Goal: Task Accomplishment & Management: Use online tool/utility

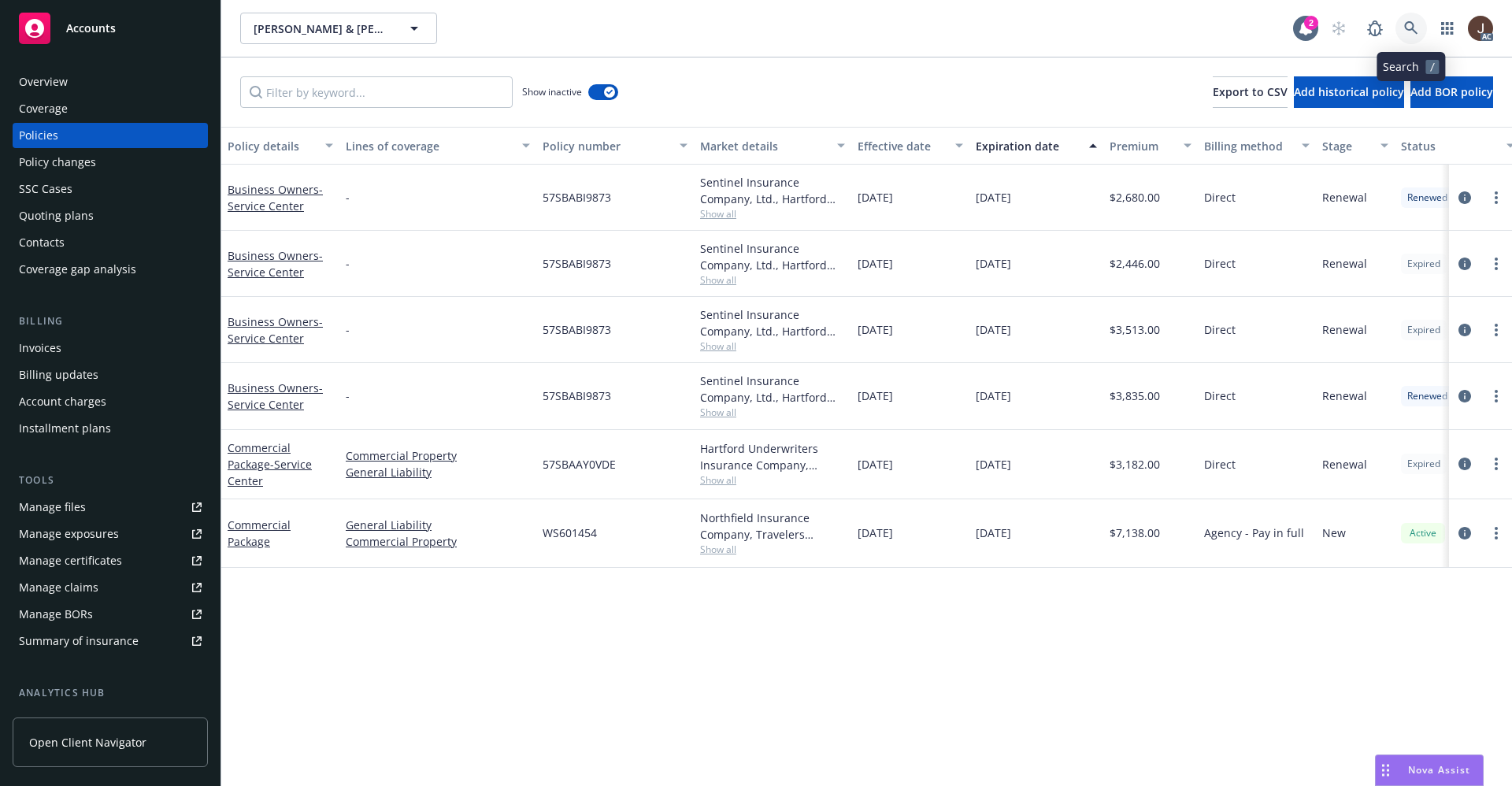
click at [1417, 29] on icon at bounding box center [1411, 29] width 14 height 14
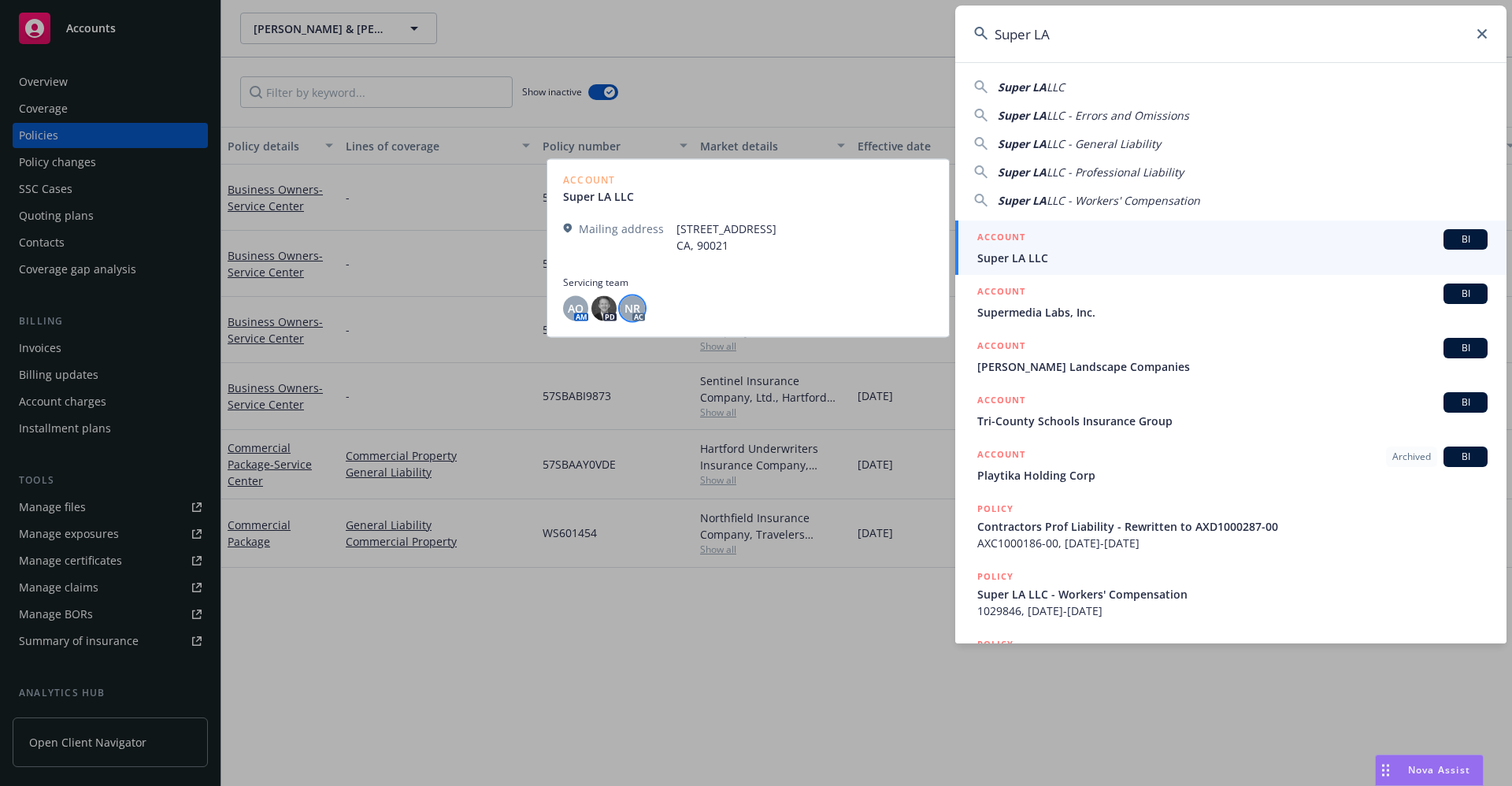
click at [630, 310] on span "NR" at bounding box center [632, 309] width 16 height 16
click at [700, 295] on div "AO AM PD NR AC" at bounding box center [748, 308] width 370 height 25
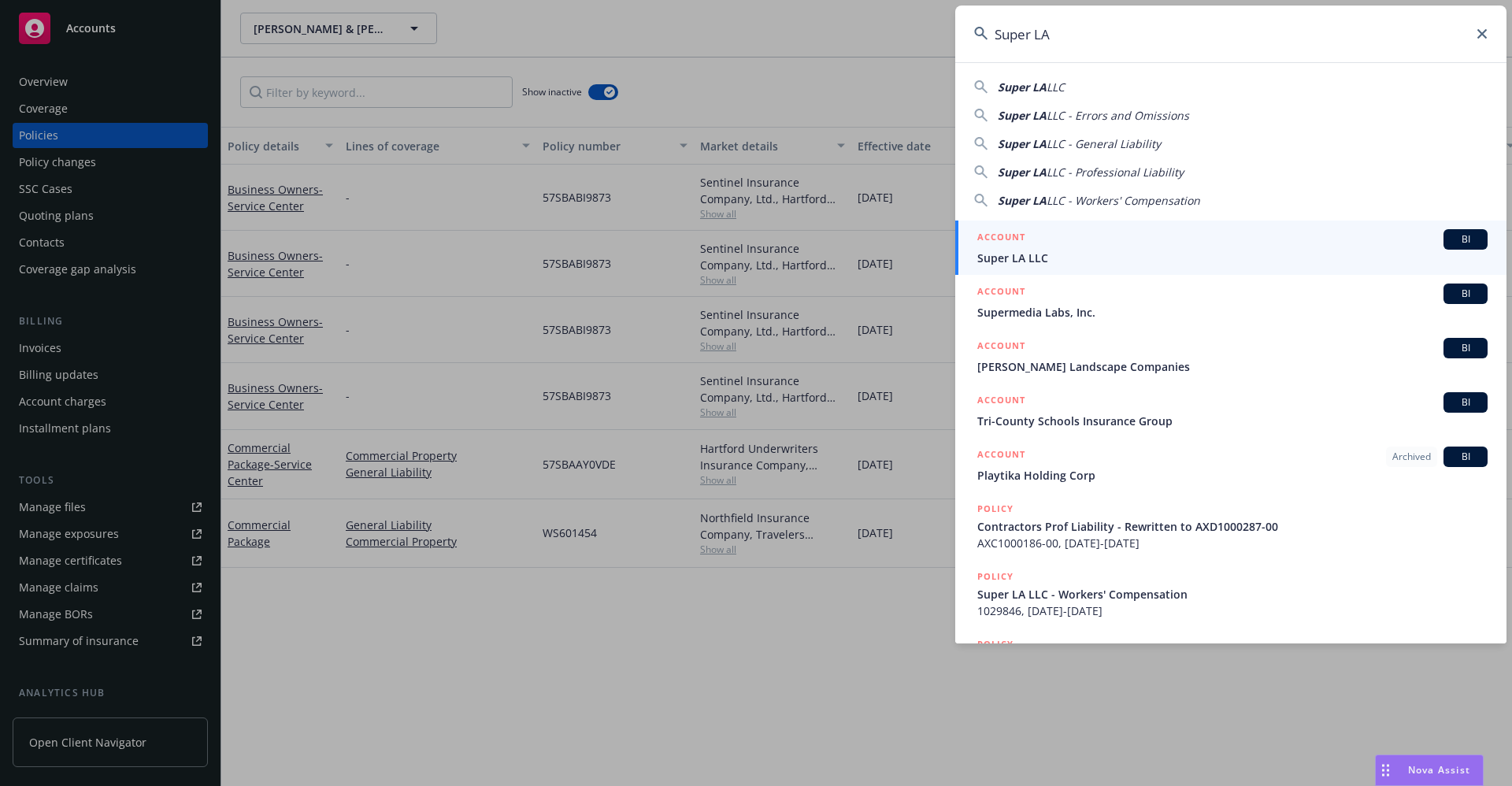
click at [1132, 42] on input "Super LA" at bounding box center [1230, 33] width 552 height 57
drag, startPoint x: 1078, startPoint y: 39, endPoint x: 834, endPoint y: 40, distance: 244.0
click at [834, 40] on div "Super LA Super LA LLC Super LA LLC - Errors and Omissions Super LA LLC - Genera…" at bounding box center [756, 393] width 1512 height 786
paste input "Grupo Chilero, LLC"
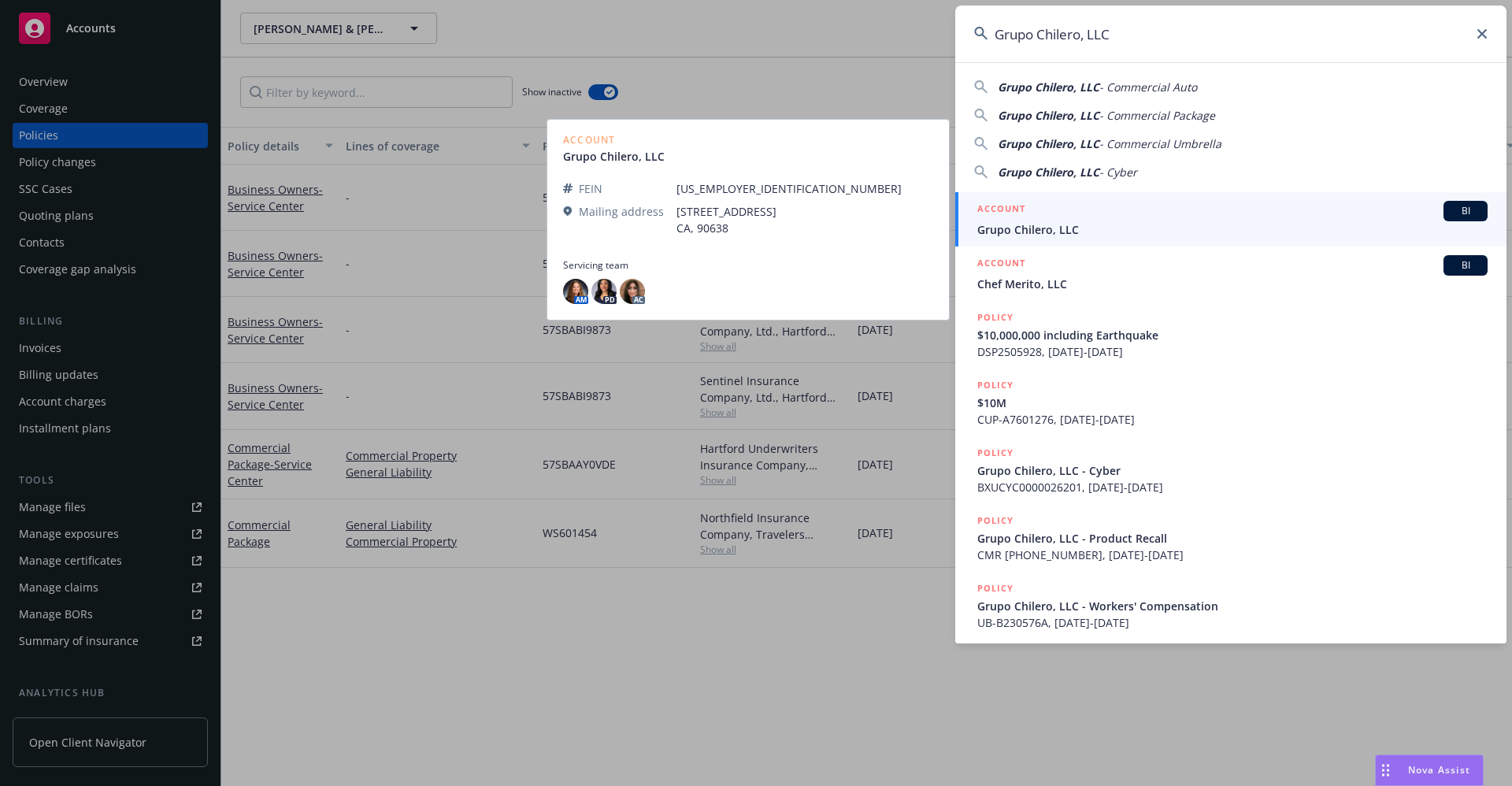
type input "Grupo Chilero, LLC"
click at [1041, 233] on span "Grupo Chilero, LLC" at bounding box center [1232, 230] width 510 height 16
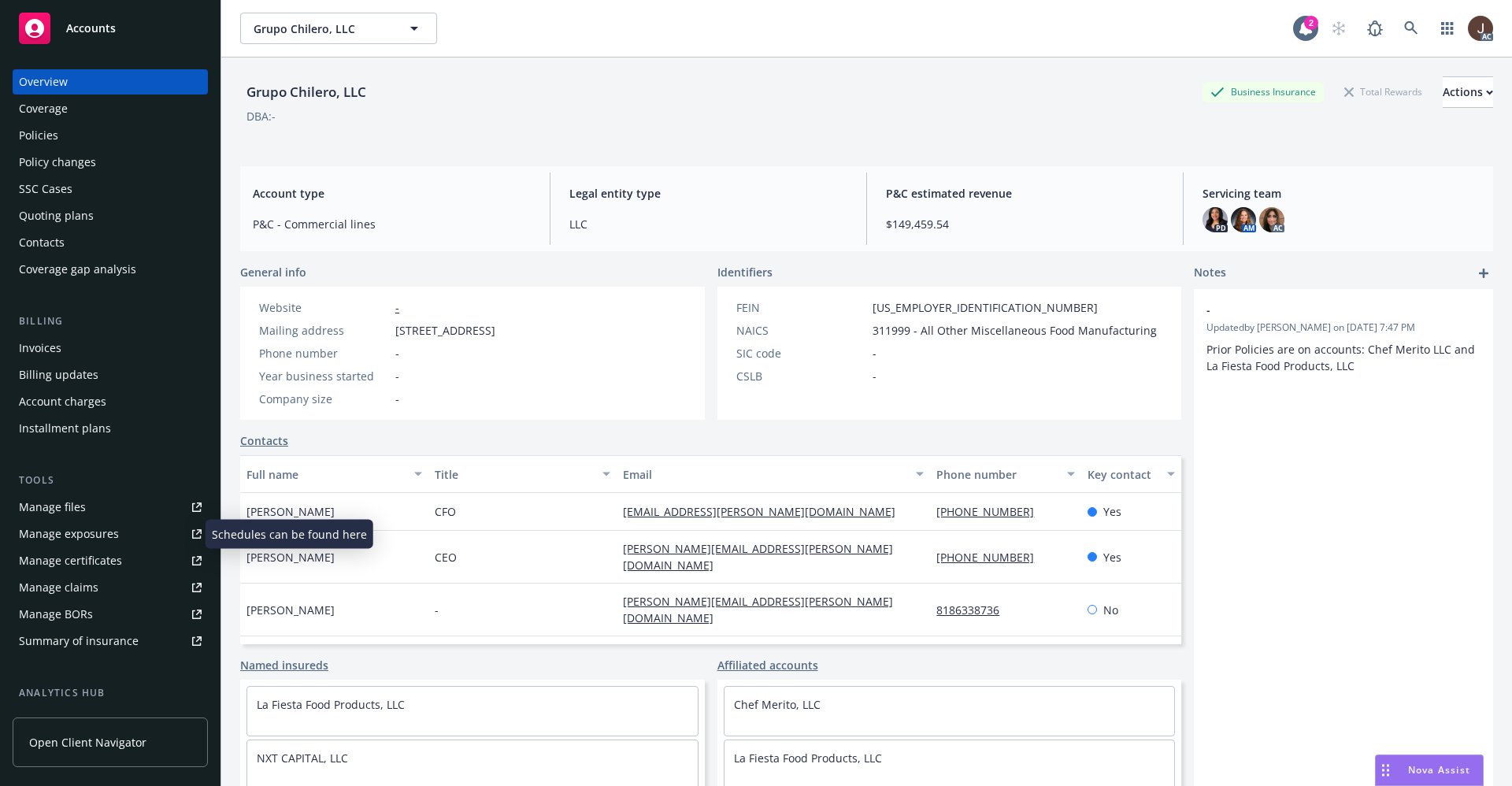
click at [60, 506] on div "Manage files" at bounding box center [52, 507] width 67 height 25
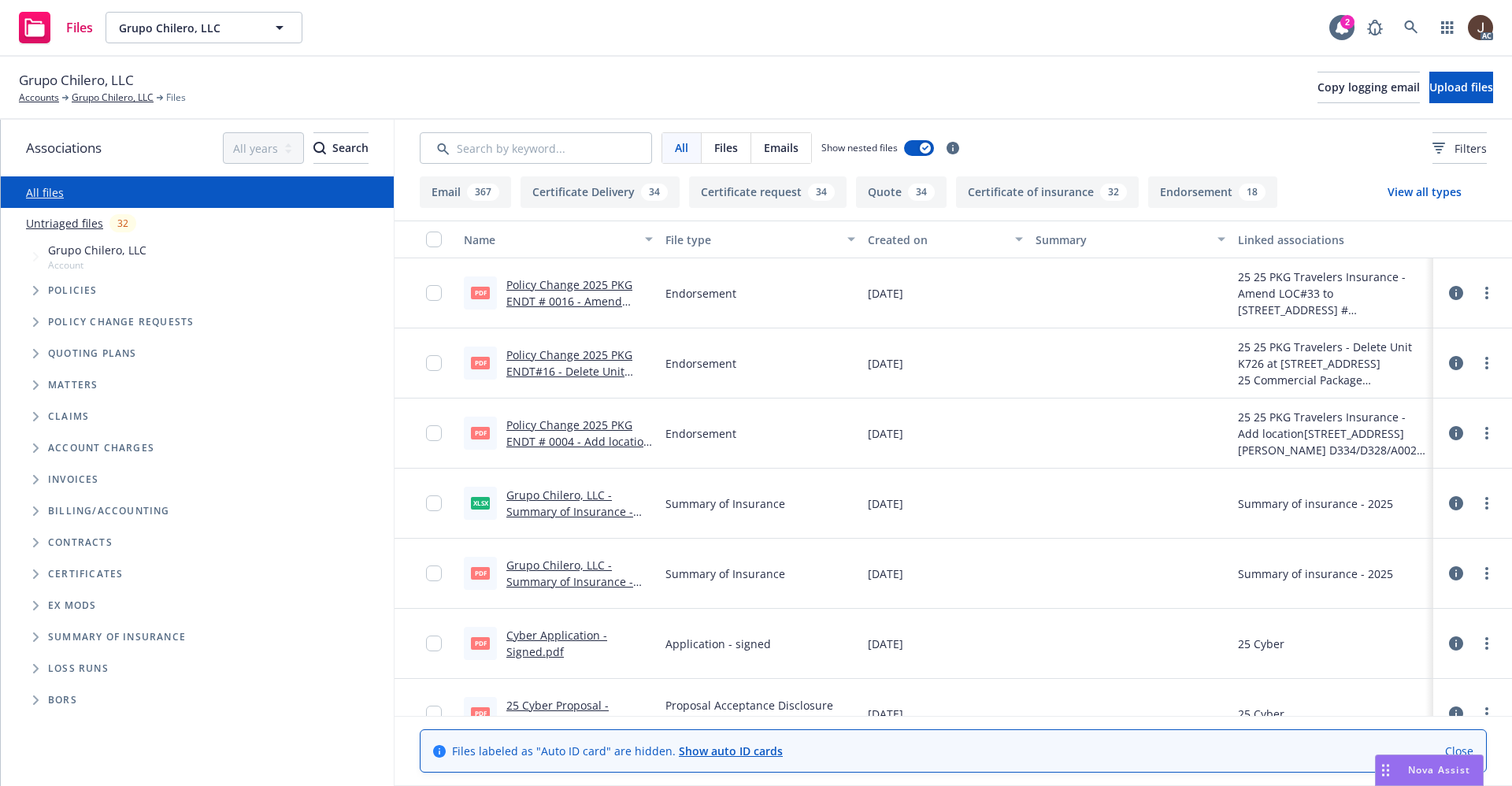
click at [65, 220] on link "Untriaged files" at bounding box center [65, 223] width 77 height 16
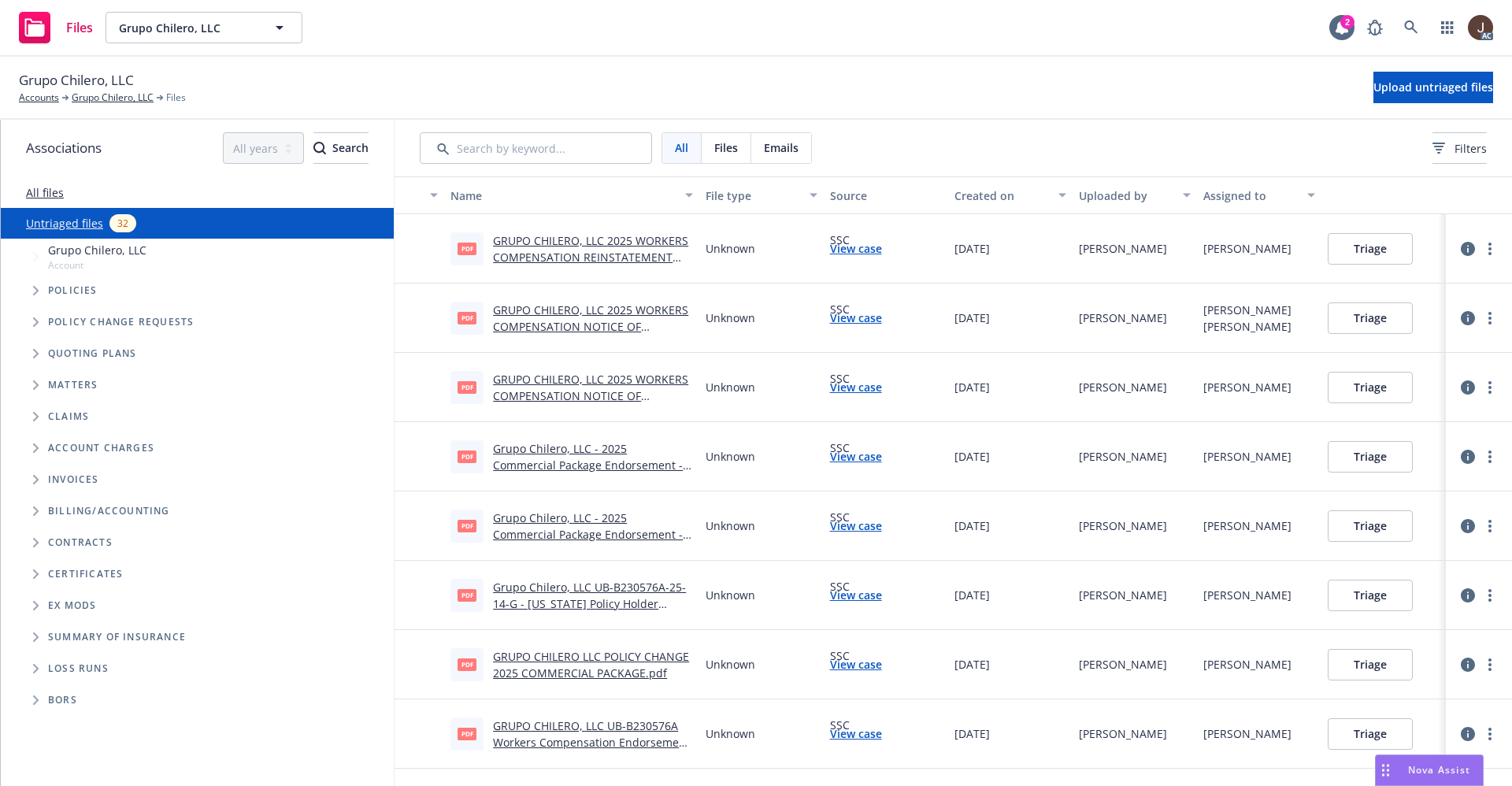
click at [624, 240] on link "GRUPO CHILERO, LLC 2025 WORKERS COMPENSATION REINSTATEMENT EFF 08-27-2025.pdf" at bounding box center [591, 258] width 196 height 48
click at [847, 255] on link "View case" at bounding box center [856, 249] width 52 height 16
click at [1410, 24] on icon at bounding box center [1411, 28] width 14 height 14
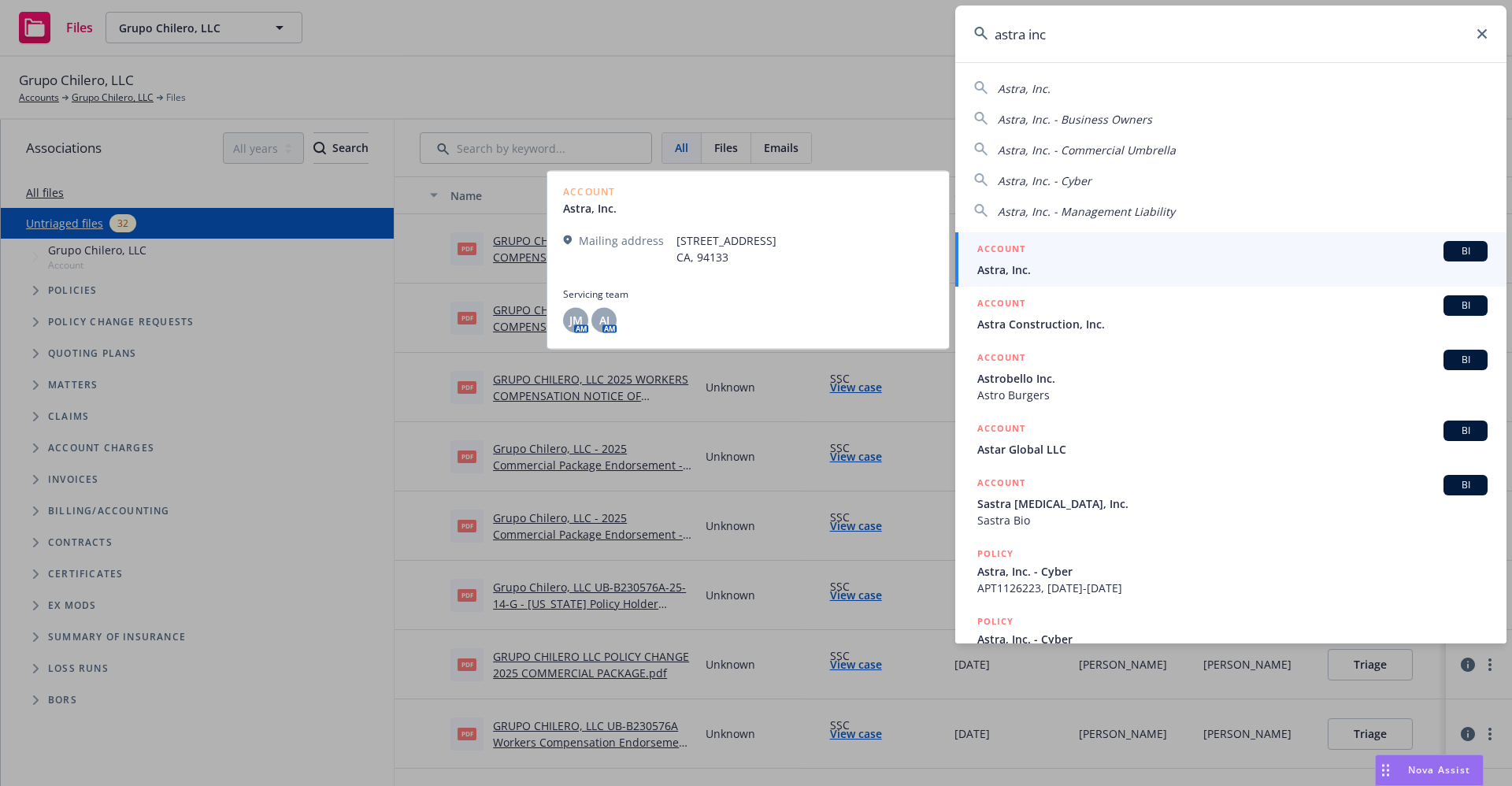
type input "astra inc"
click at [1036, 273] on span "Astra, Inc." at bounding box center [1232, 269] width 510 height 16
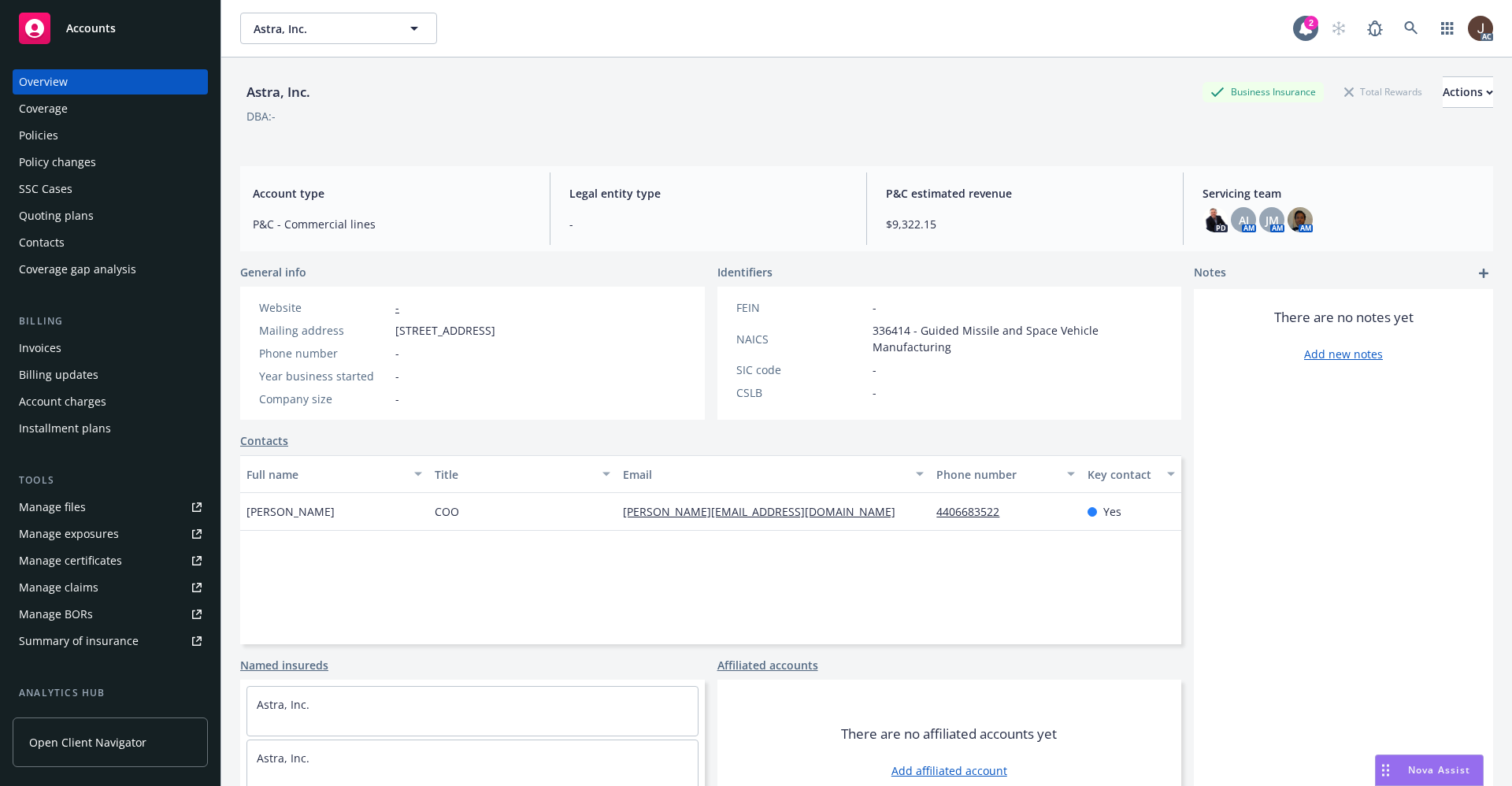
click at [37, 510] on div "Manage files" at bounding box center [52, 507] width 67 height 25
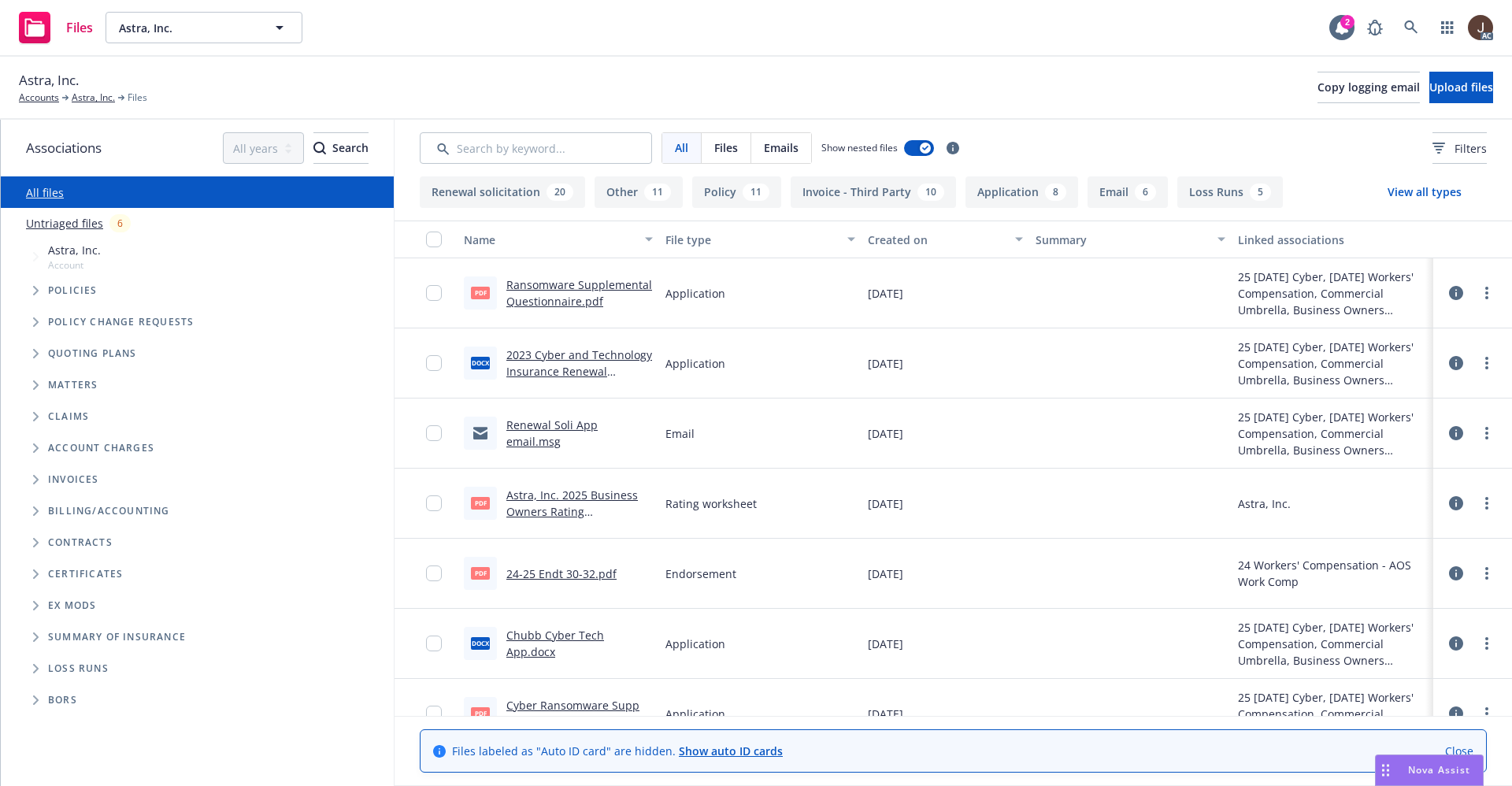
click at [59, 219] on link "Untriaged files" at bounding box center [65, 223] width 77 height 16
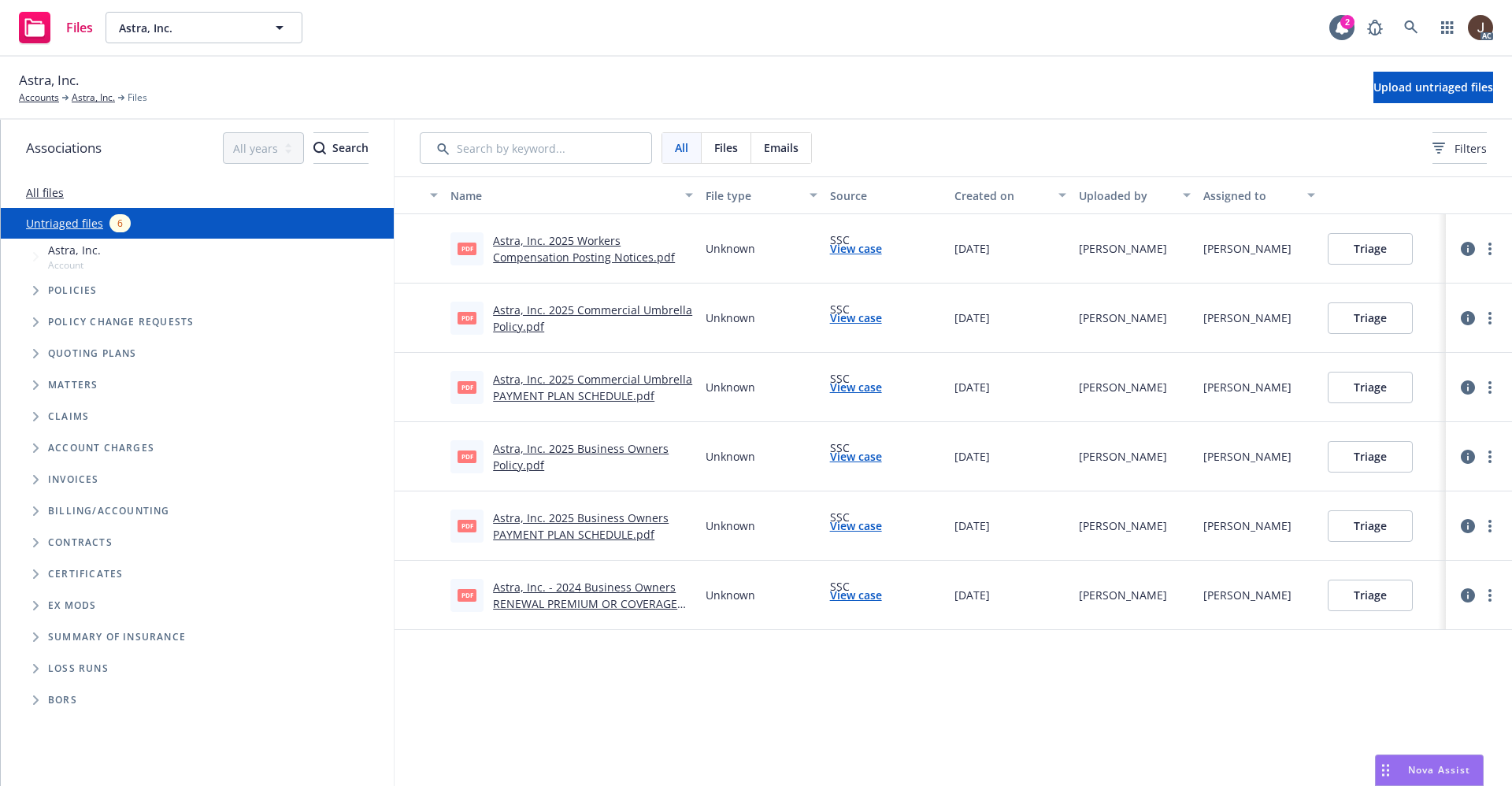
click at [573, 251] on link "Astra, Inc. 2025 Workers Compensation Posting Notices.pdf" at bounding box center [584, 249] width 182 height 31
click at [70, 223] on link "Untriaged files" at bounding box center [65, 223] width 77 height 16
click at [1423, 88] on span "Upload untriaged files" at bounding box center [1432, 87] width 119 height 15
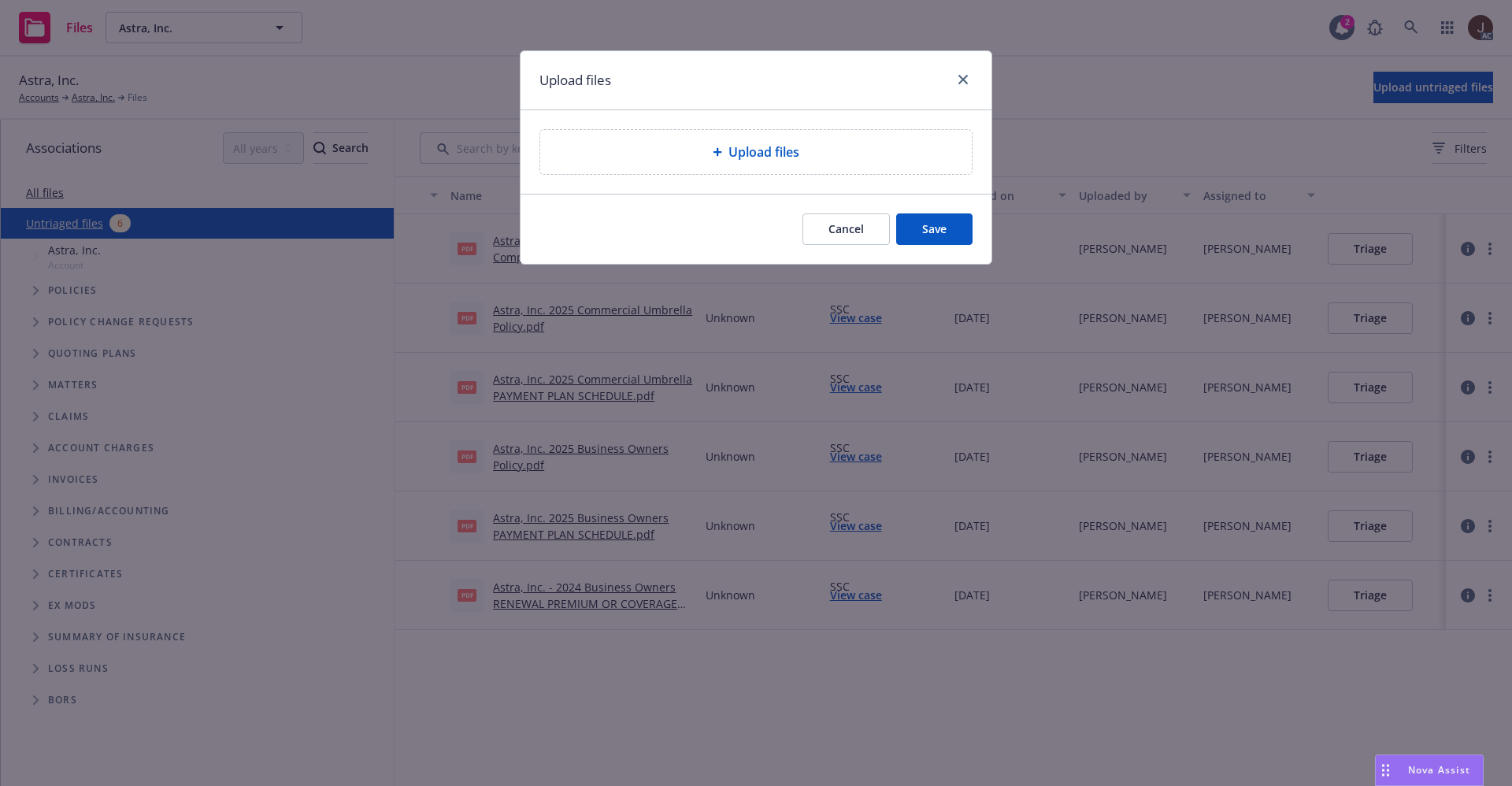
click at [749, 159] on span "Upload files" at bounding box center [763, 152] width 71 height 19
click at [757, 158] on span "Upload files" at bounding box center [763, 152] width 71 height 19
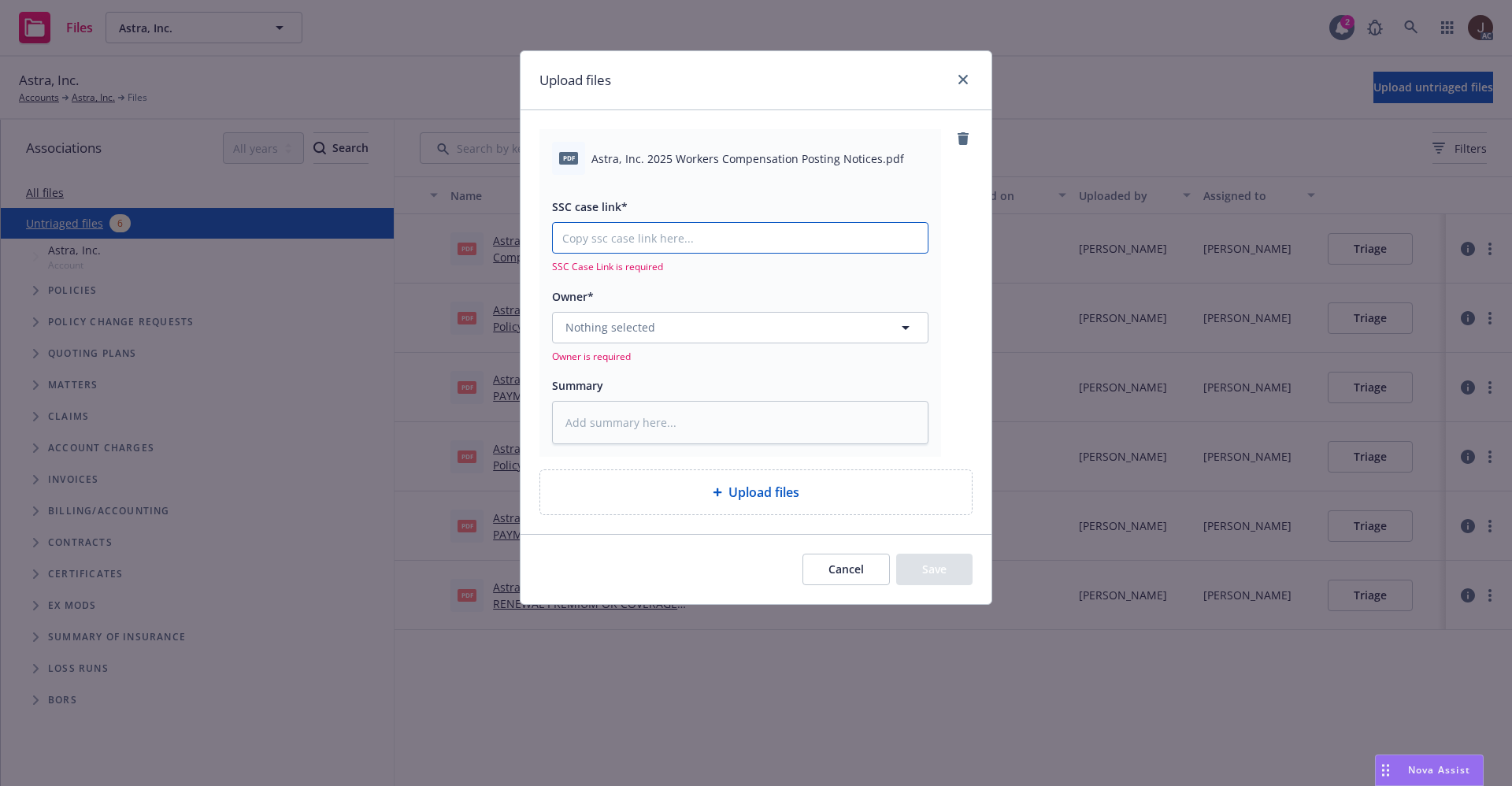
click at [650, 230] on input "SSC case link*" at bounding box center [740, 237] width 375 height 30
paste input "NOT_ALLOWED"
type textarea "x"
type input "NOT_ALLOWED"
drag, startPoint x: 673, startPoint y: 235, endPoint x: 535, endPoint y: 239, distance: 138.1
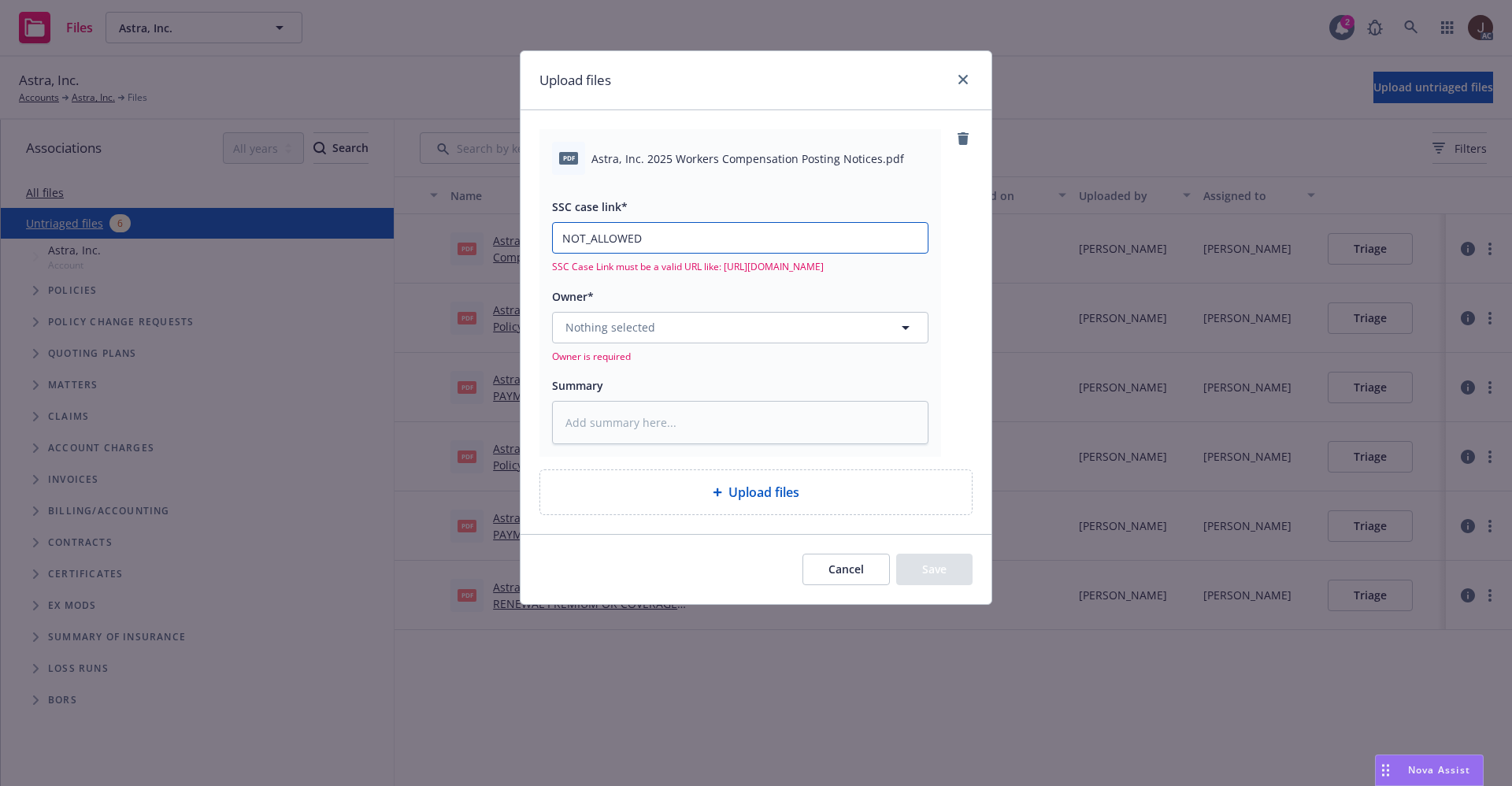
click at [535, 239] on div "pdf Astra, Inc. 2025 Workers Compensation Posting Notices.pdf SSC case link* NO…" at bounding box center [755, 321] width 471 height 423
type textarea "x"
click at [960, 76] on icon "close" at bounding box center [963, 79] width 10 height 10
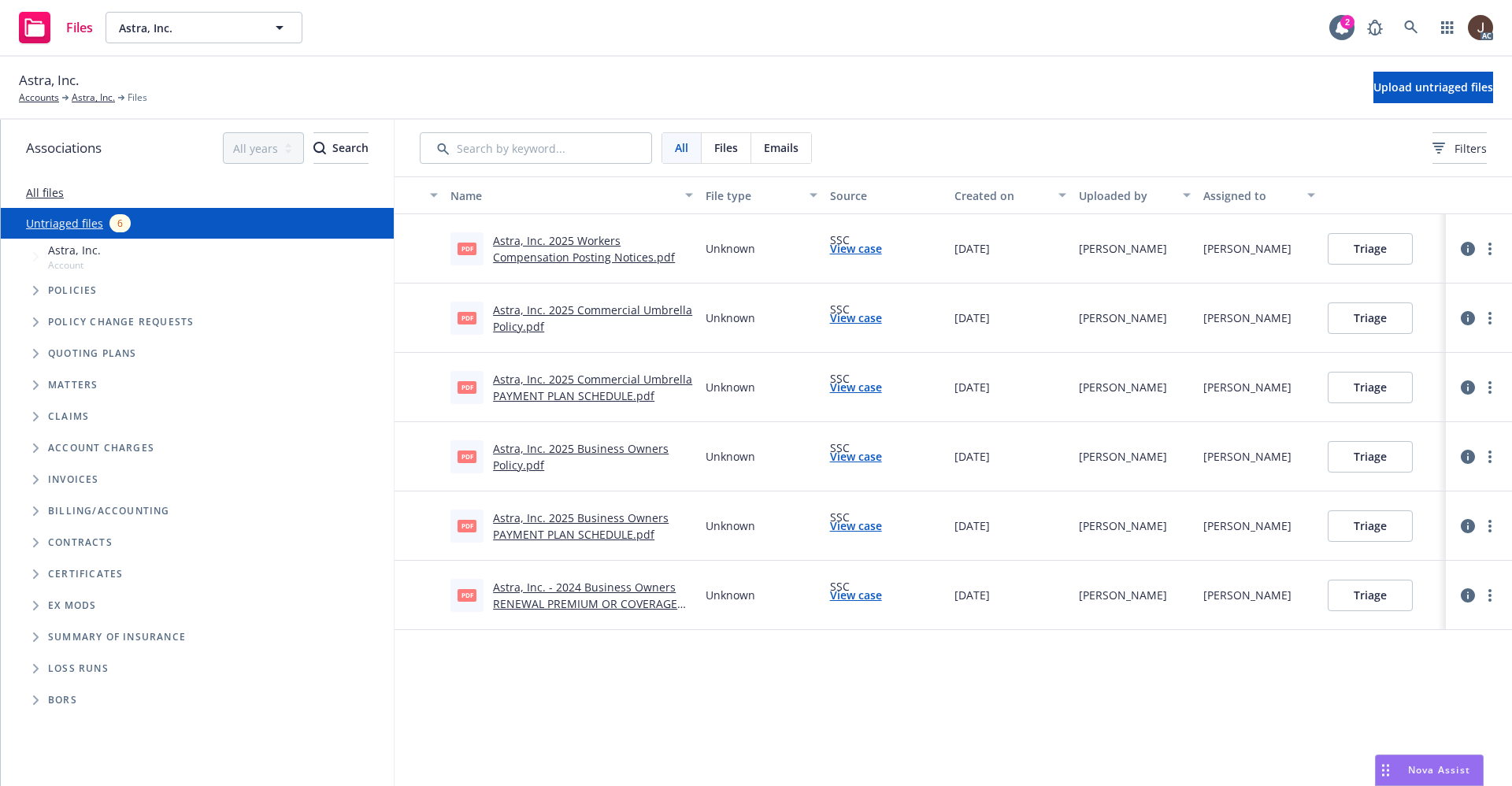
click at [925, 90] on div "Astra, Inc. Accounts Astra, Inc. Files Upload untriaged files" at bounding box center [756, 87] width 1474 height 35
click at [1411, 91] on span "Upload untriaged files" at bounding box center [1432, 87] width 119 height 15
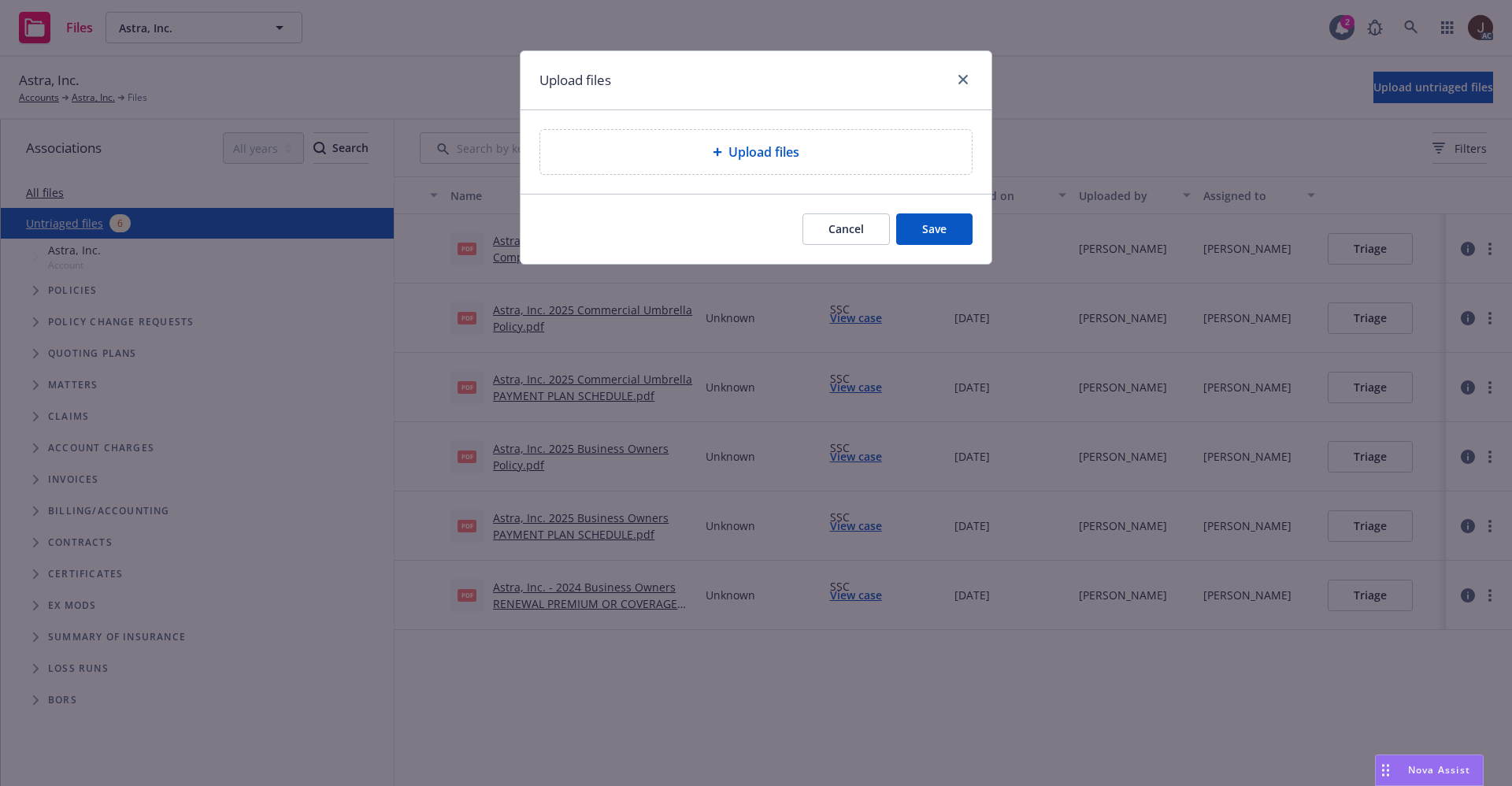
click at [739, 145] on span "Upload files" at bounding box center [763, 152] width 71 height 19
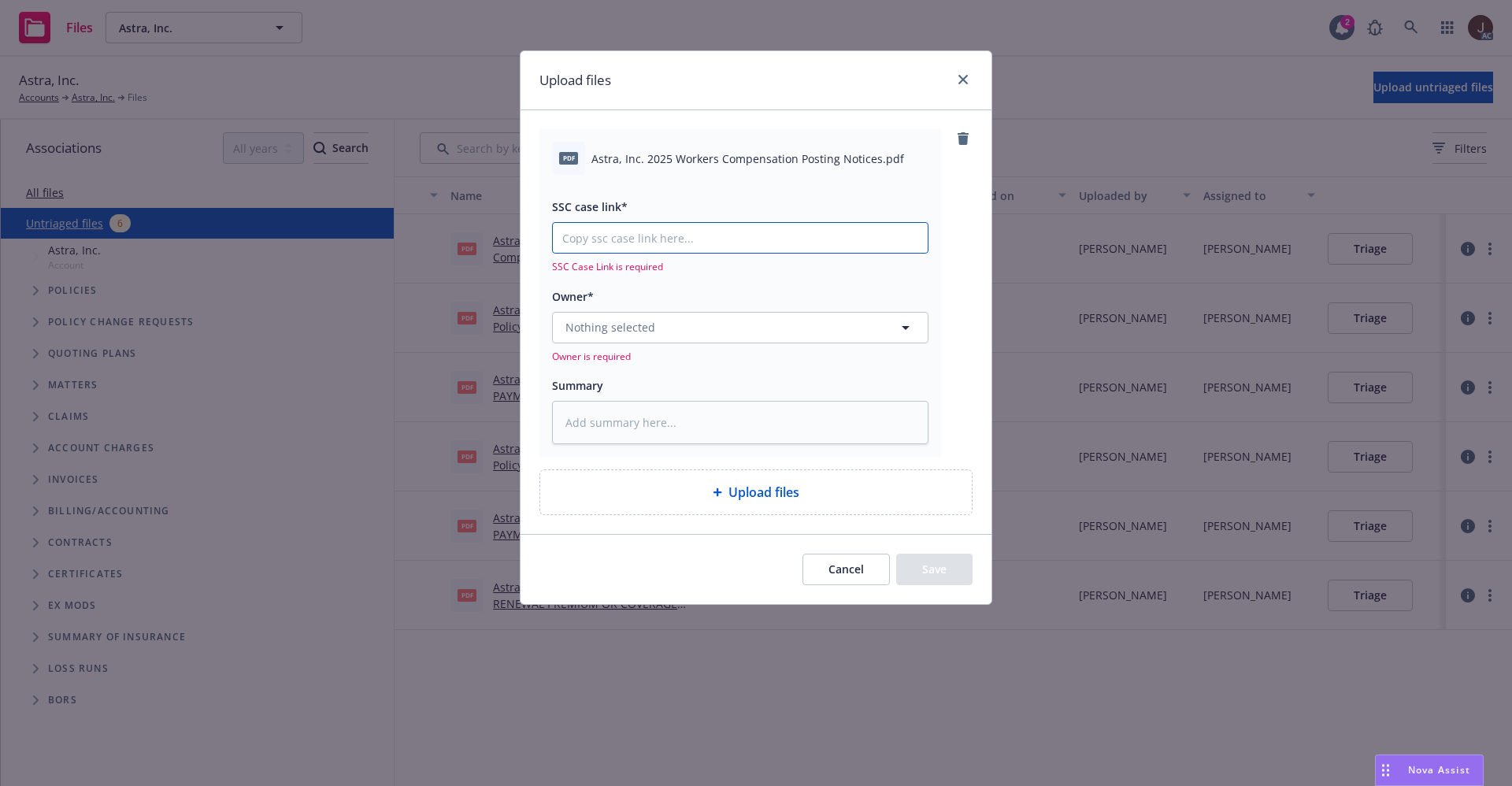
click at [636, 240] on input "SSC case link*" at bounding box center [740, 237] width 375 height 30
paste input "https://newfront-ssc.lightning.force.com/lightning/o/Case/list?filterName=OS_Su…"
type input "https://newfront-ssc.lightning.force.com/lightning/o/Case/list?filterName=OS_Su…"
click at [636, 240] on input "https://newfront-ssc.lightning.force.com/lightning/o/Case/list?filterName=OS_Su…" at bounding box center [740, 237] width 375 height 30
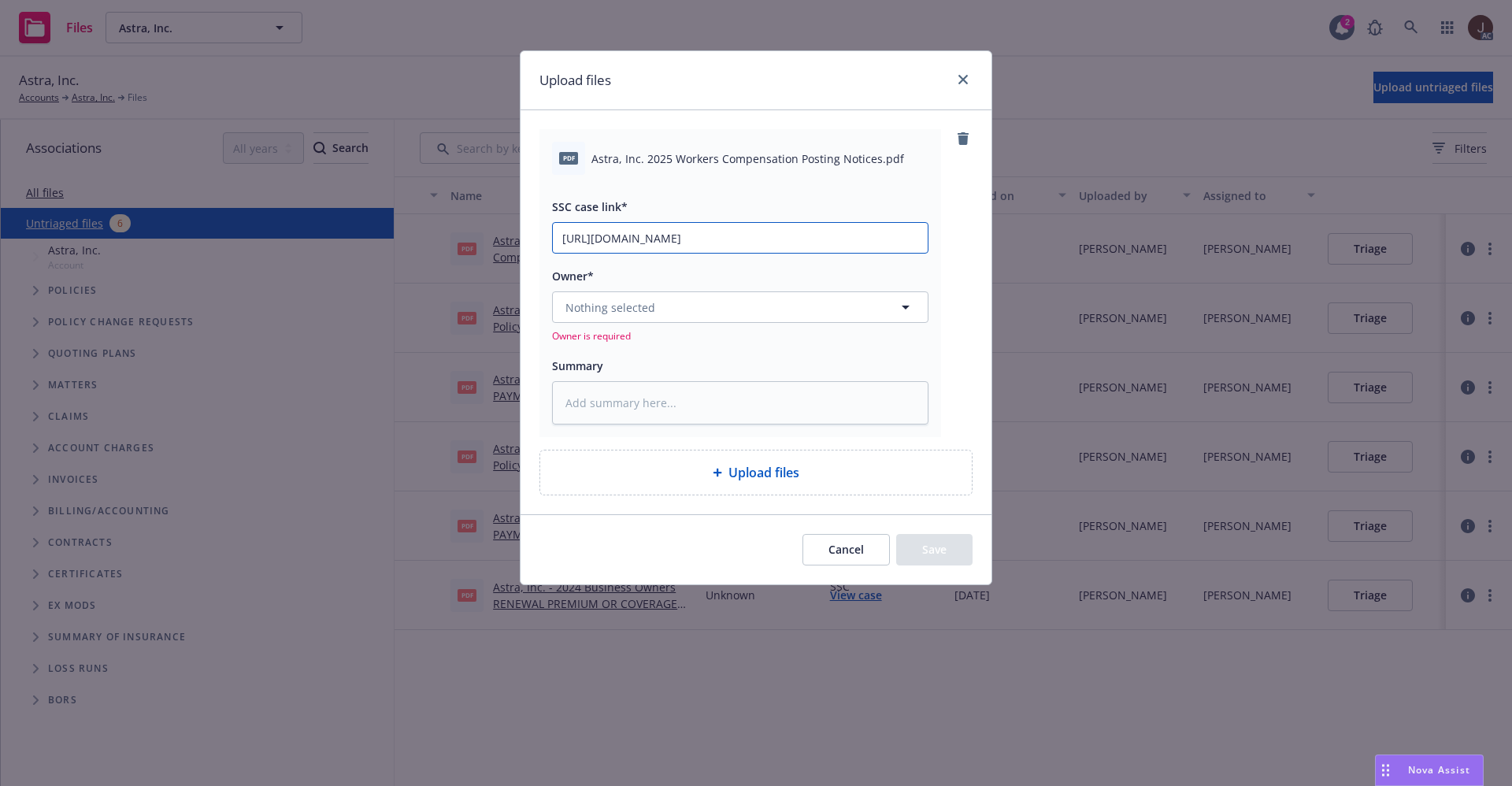
type textarea "x"
type input "https://newfront-ssc.lightning.force.com/lightning/o/Case/list?filterName=OS_Su…"
click at [979, 283] on div "pdf Astra, Inc. 2025 Workers Compensation Posting Notices.pdf SSC case link* ht…" at bounding box center [755, 312] width 471 height 404
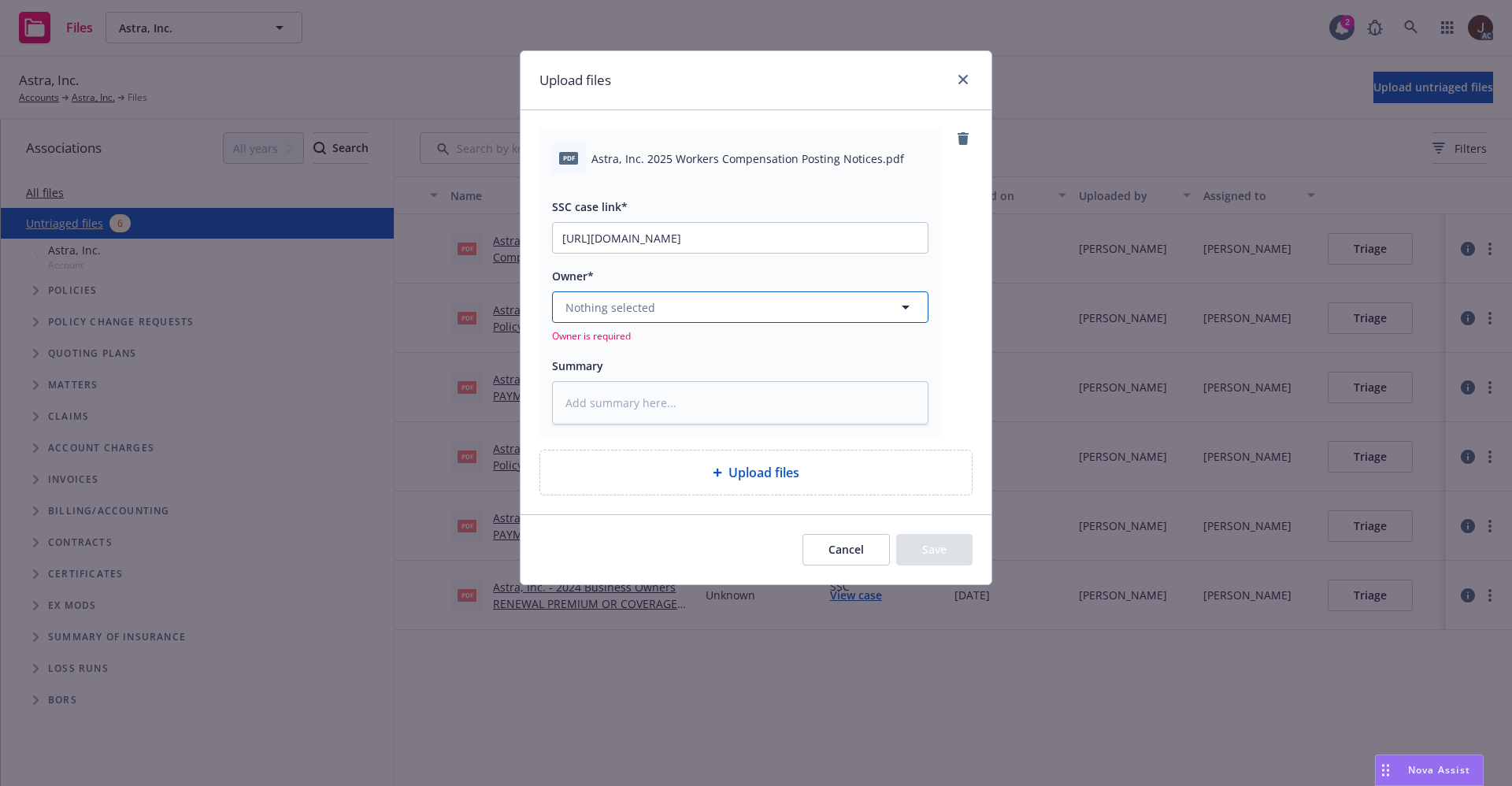
click at [730, 310] on button "Nothing selected" at bounding box center [740, 307] width 377 height 31
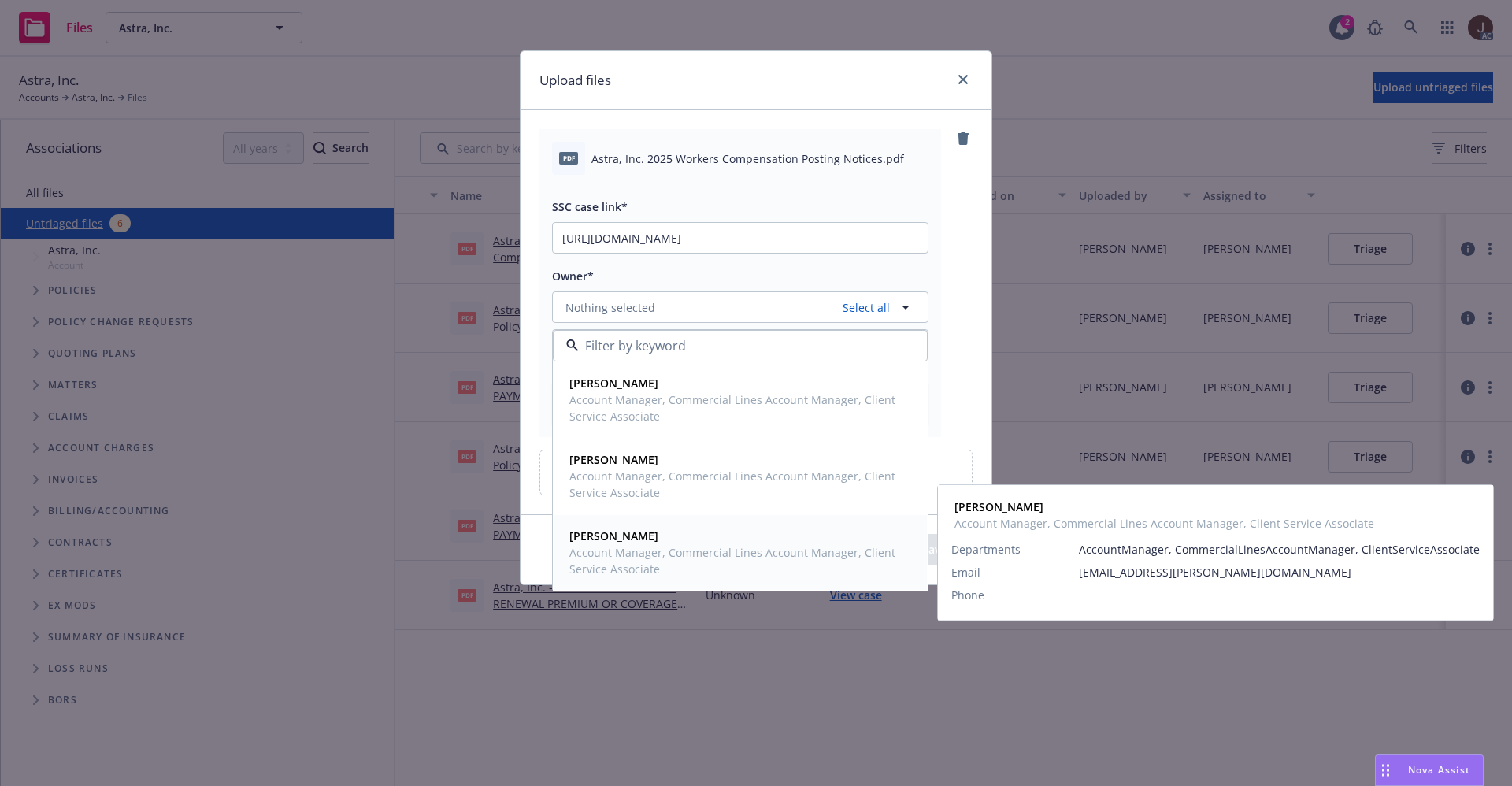
click at [630, 543] on strong "Santosh Dongol" at bounding box center [613, 536] width 89 height 15
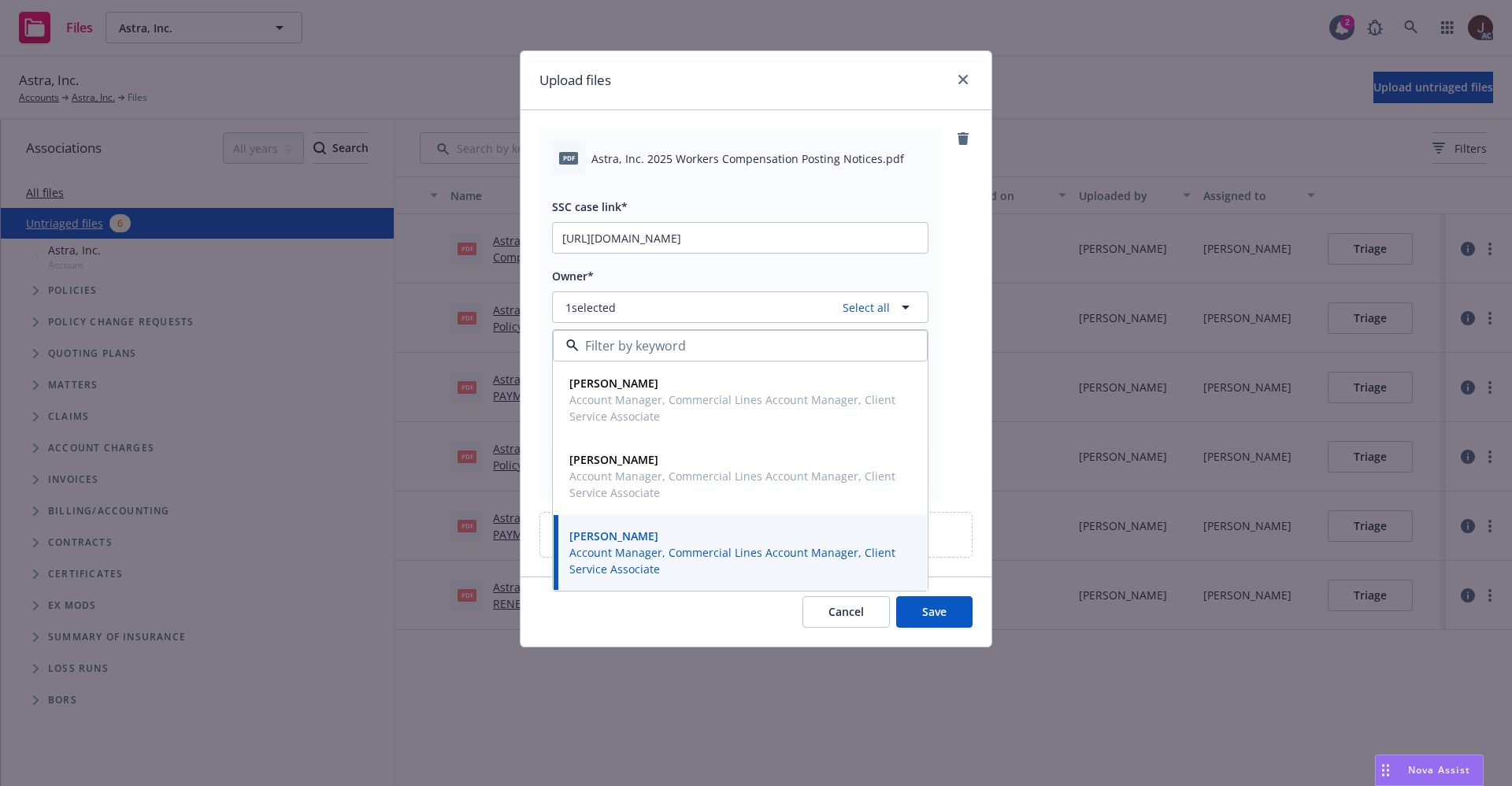
click at [956, 262] on div "pdf Astra, Inc. 2025 Workers Compensation Posting Notices.pdf SSC case link* ht…" at bounding box center [755, 314] width 433 height 371
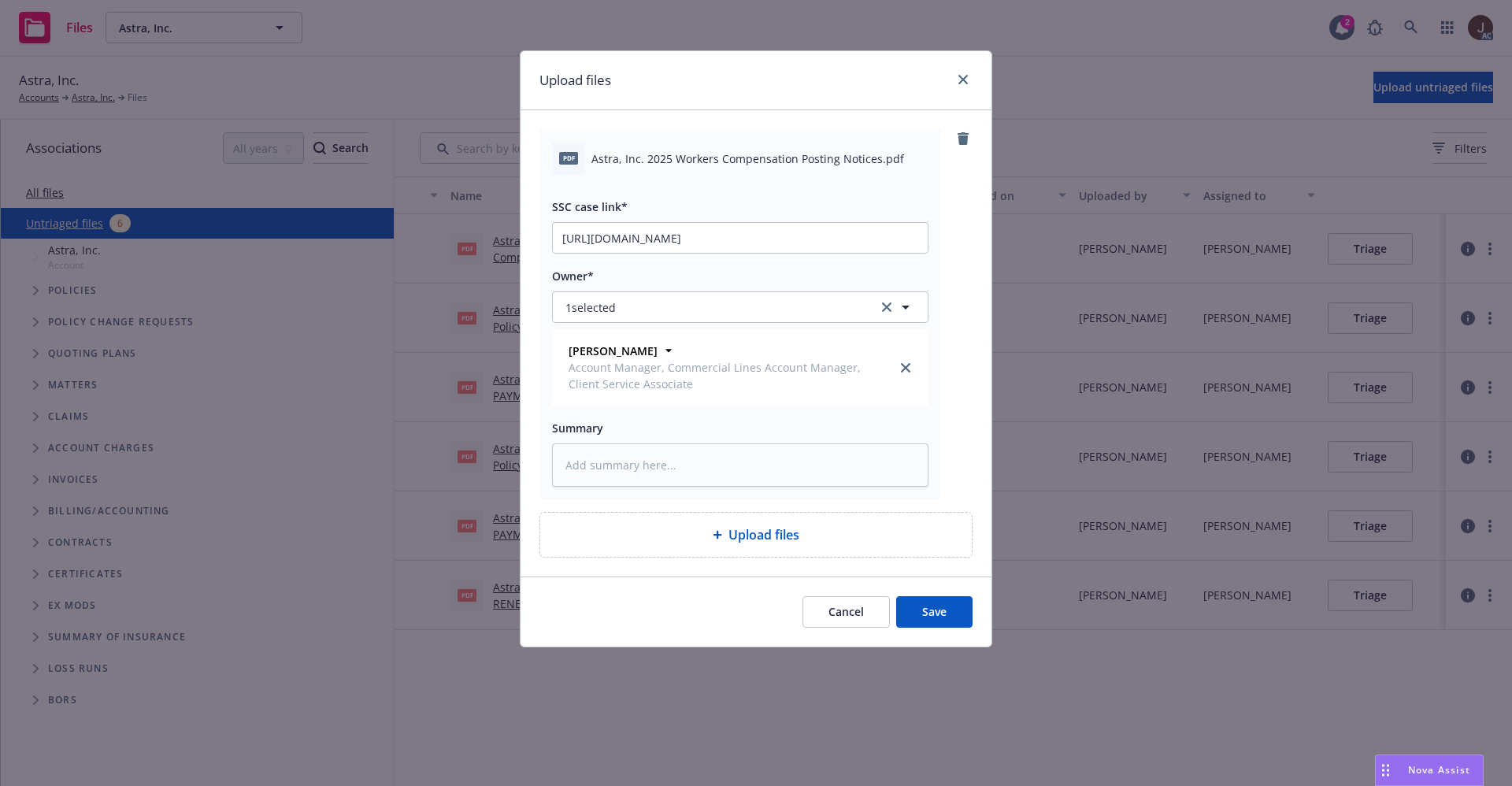
type textarea "x"
click at [610, 468] on textarea at bounding box center [740, 465] width 377 height 43
paste textarea "Astra, Inc. 2025 Workers Compensation Posting Notices"
type textarea "Astra, Inc. 2025 Workers Compensation Posting Notices"
type textarea "x"
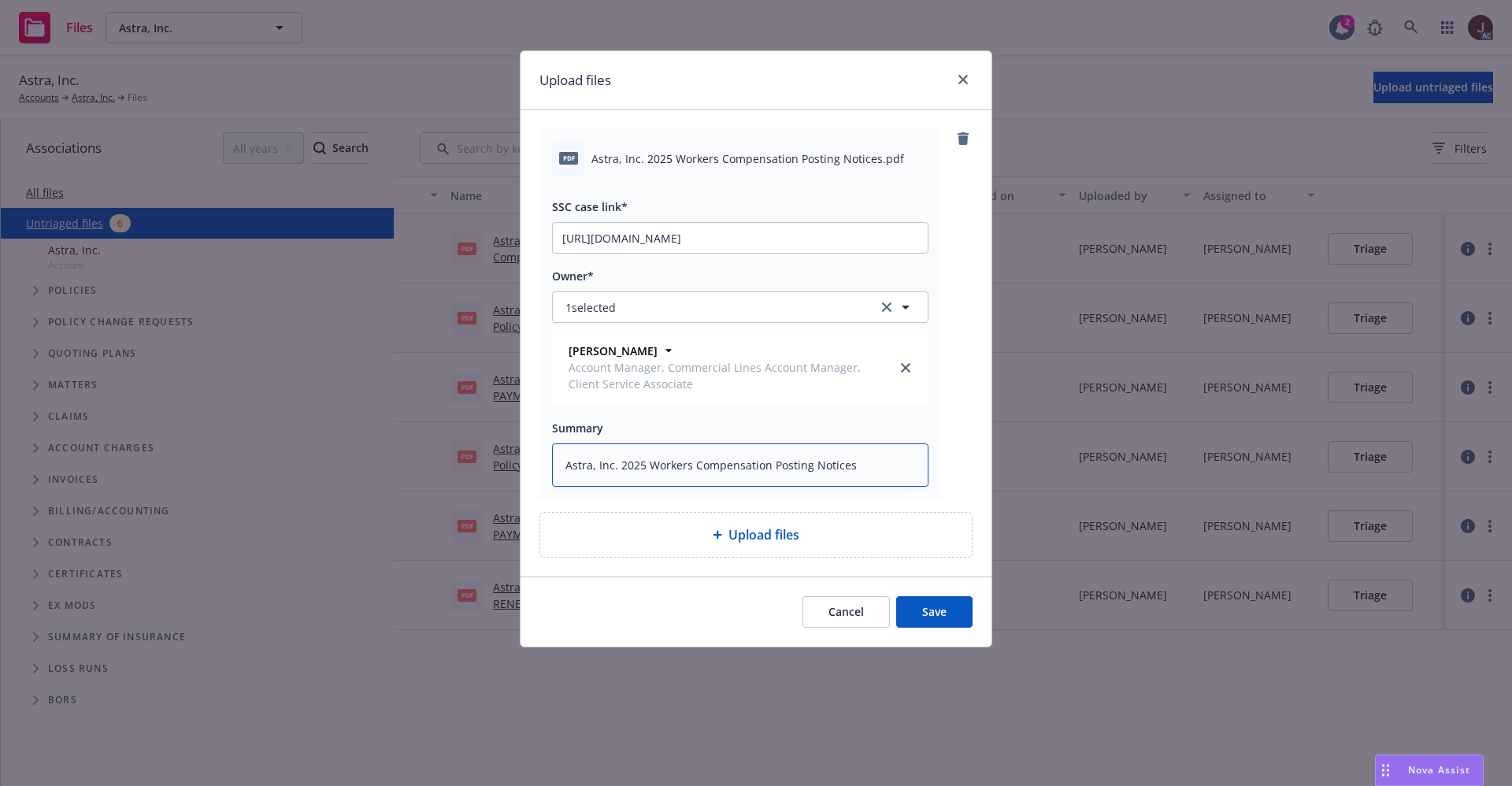
type textarea "Astra, Inc. 2025 Workers Compensation Posting Notices"
click at [950, 414] on div "pdf Astra, Inc. 2025 Workers Compensation Posting Notices.pdf SSC case link* ht…" at bounding box center [755, 314] width 433 height 371
click at [939, 606] on button "Save" at bounding box center [934, 612] width 76 height 31
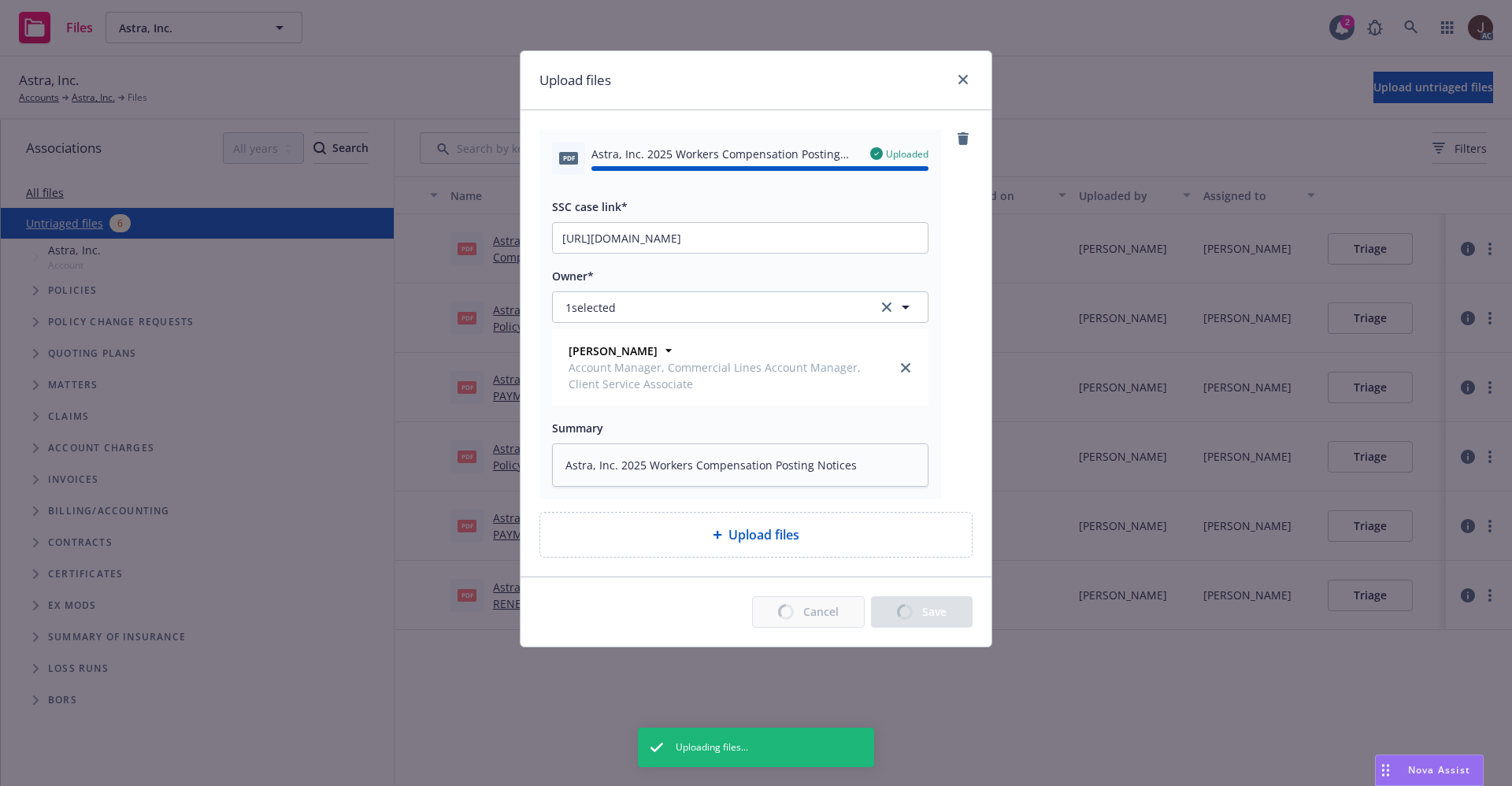
type textarea "x"
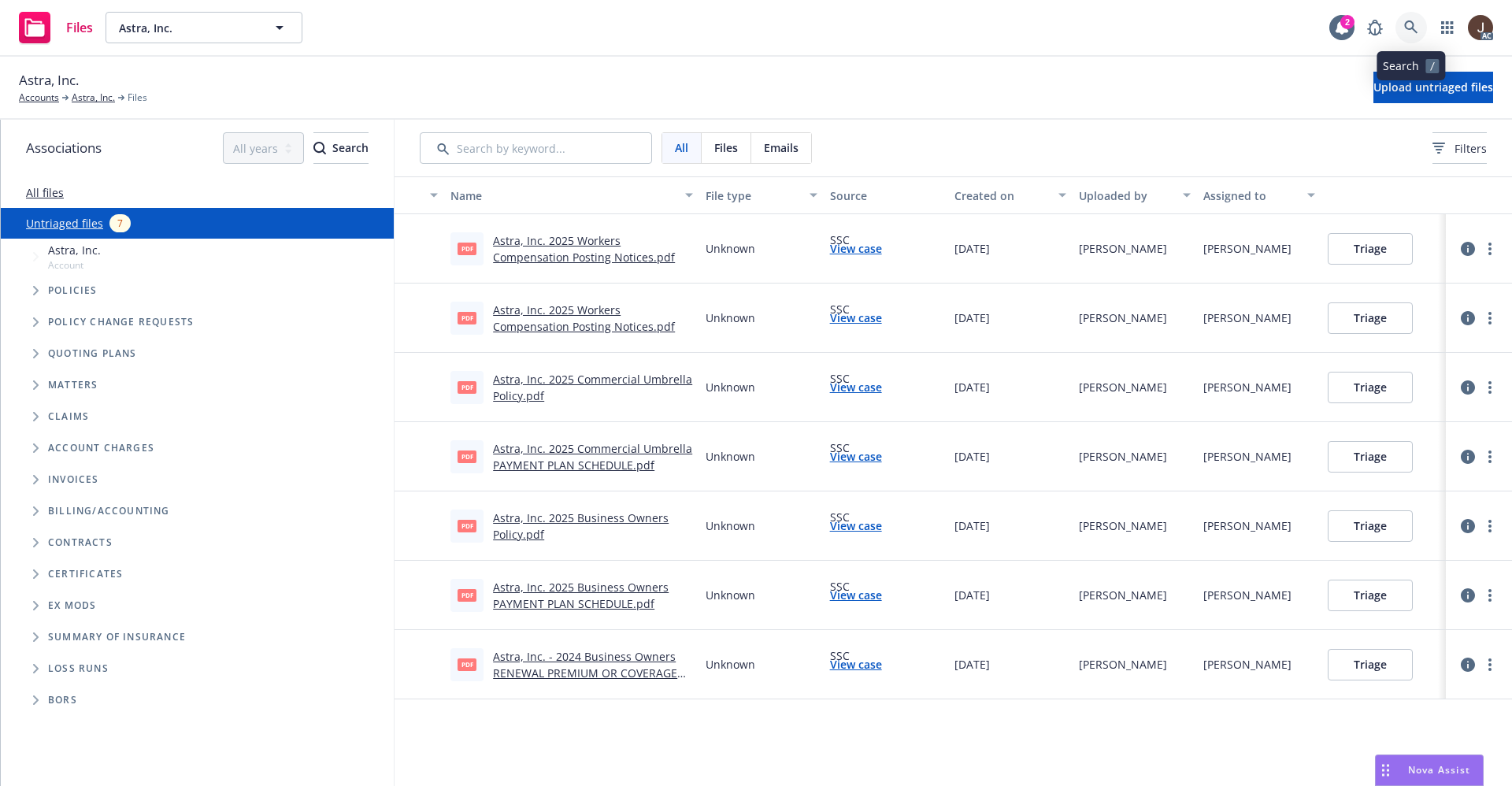
click at [1418, 22] on link at bounding box center [1411, 27] width 31 height 31
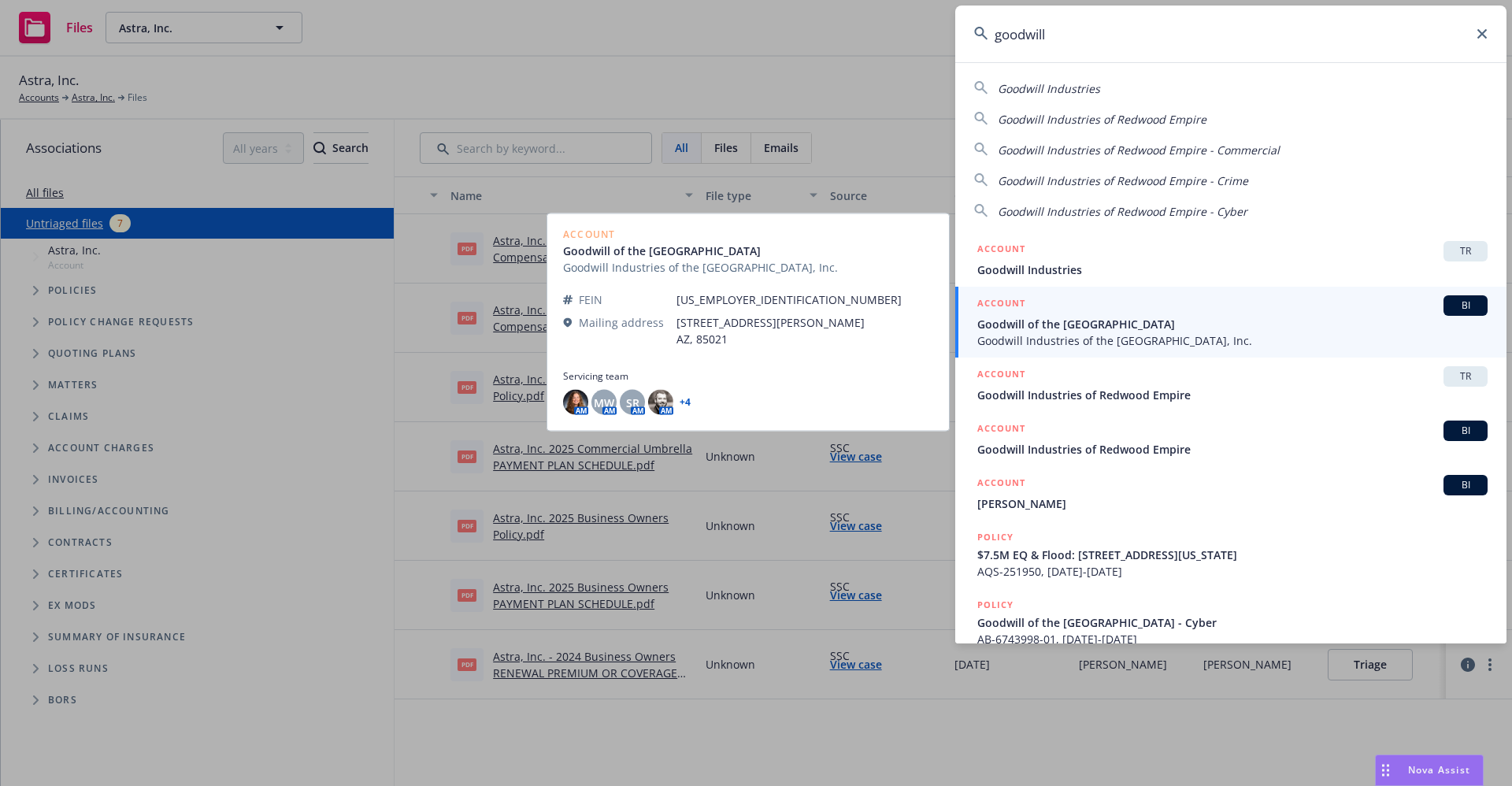
type input "goodwill"
click at [1133, 327] on span "Goodwill of the San Francisco Bay" at bounding box center [1232, 324] width 510 height 16
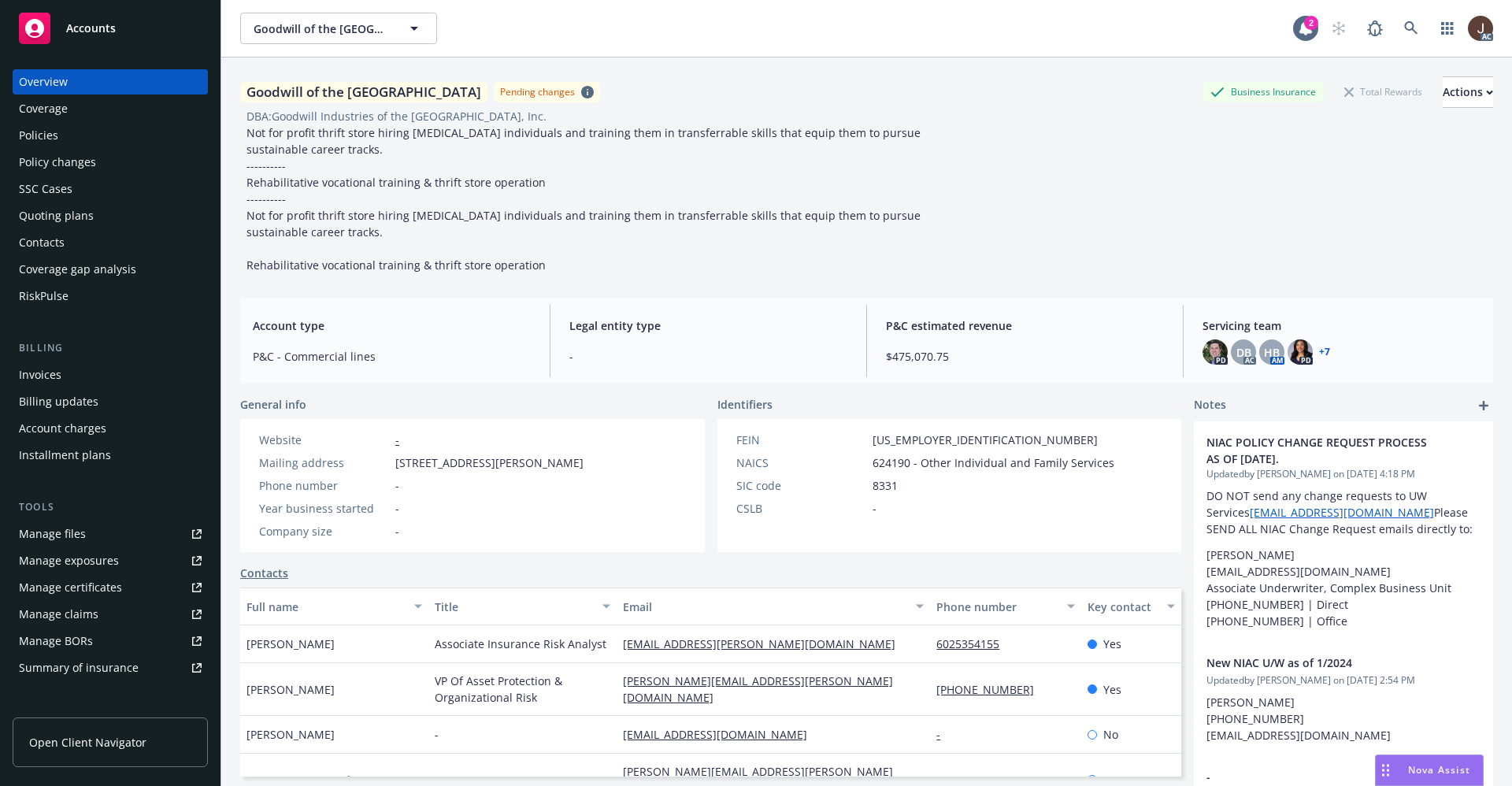
click at [43, 141] on div "Policies" at bounding box center [39, 135] width 39 height 25
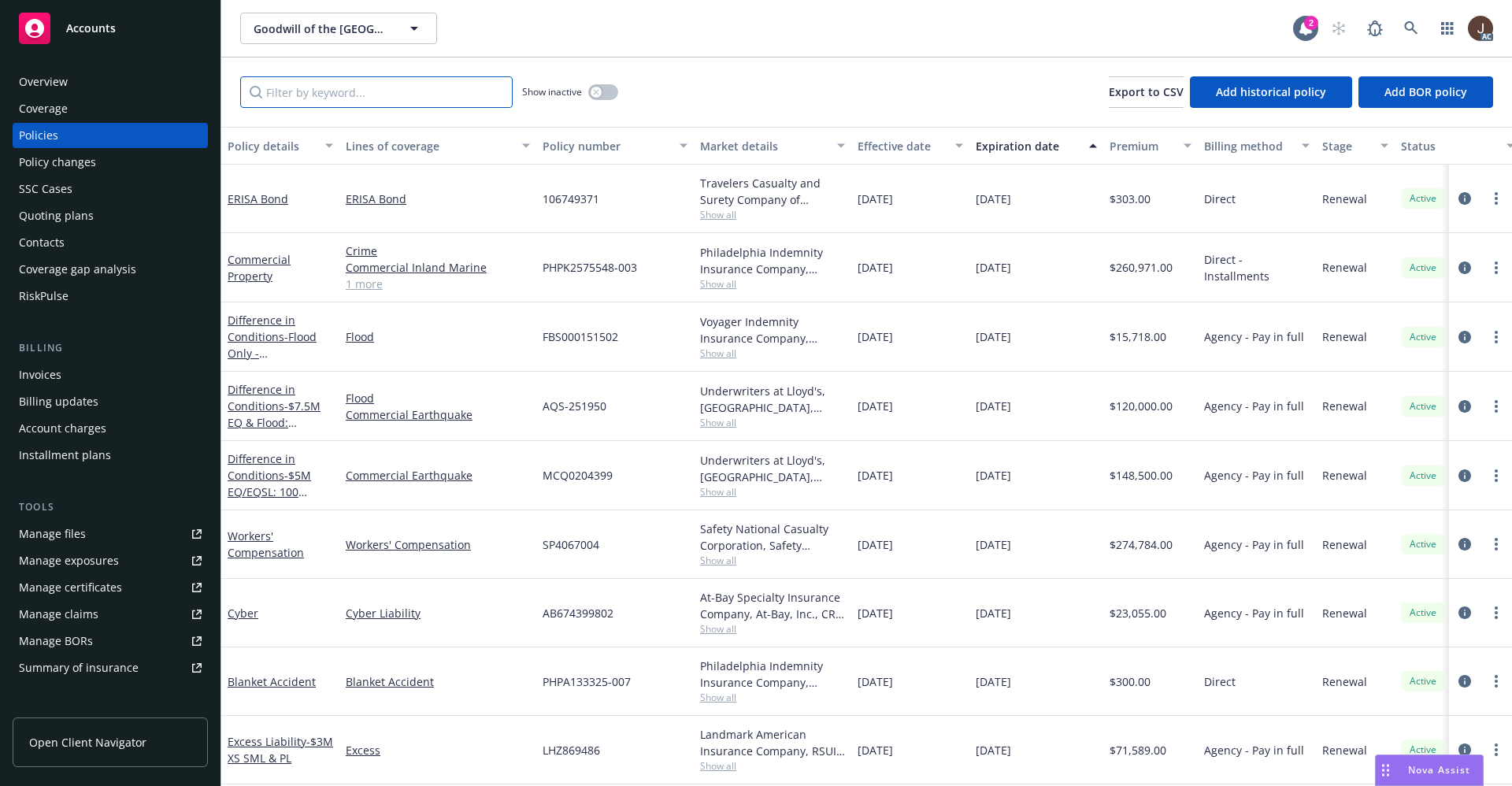
click at [300, 94] on input "Filter by keyword..." at bounding box center [377, 92] width 273 height 31
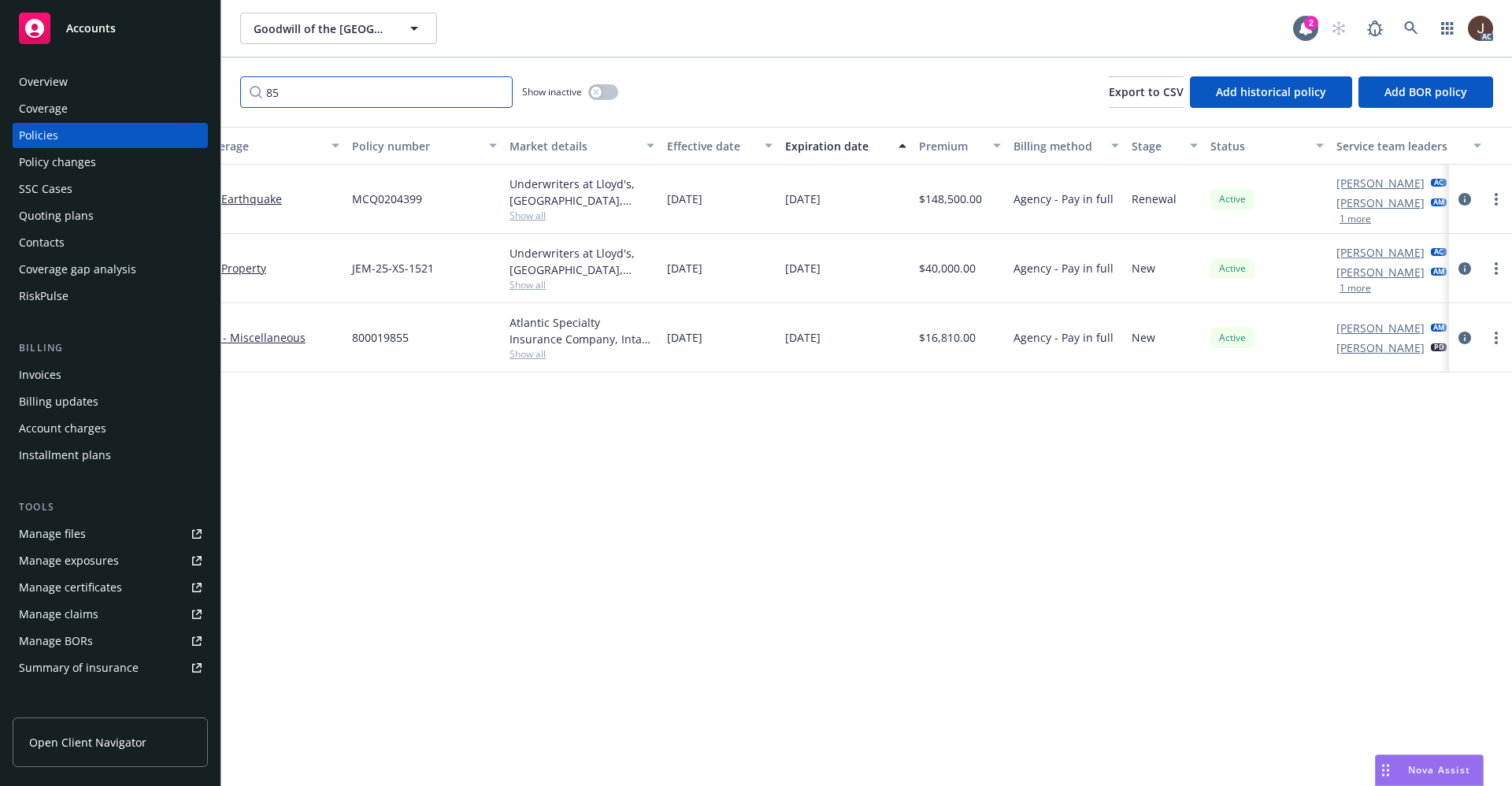
scroll to position [0, 230]
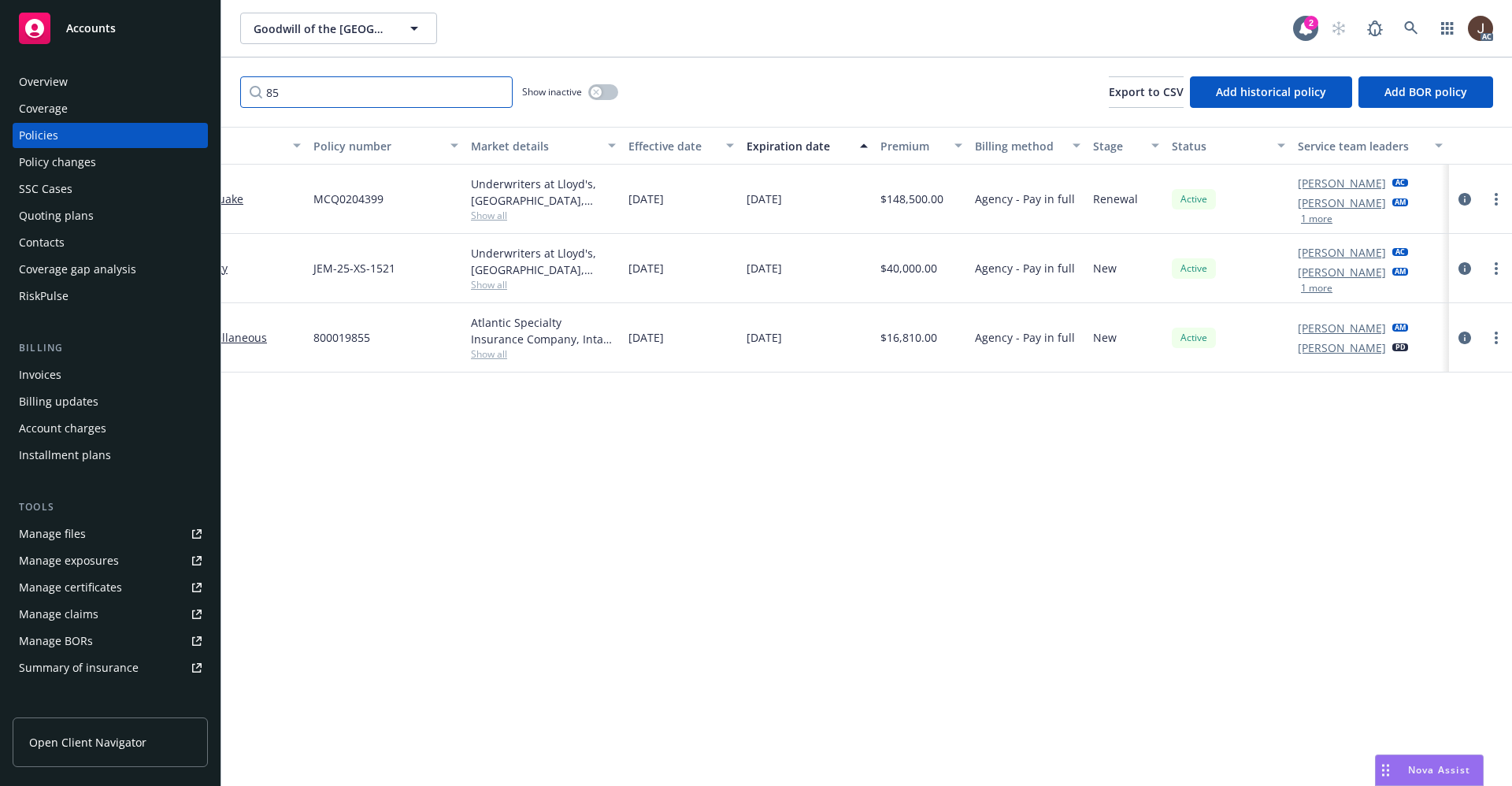
type input "85"
click at [68, 534] on div "Manage files" at bounding box center [52, 534] width 67 height 25
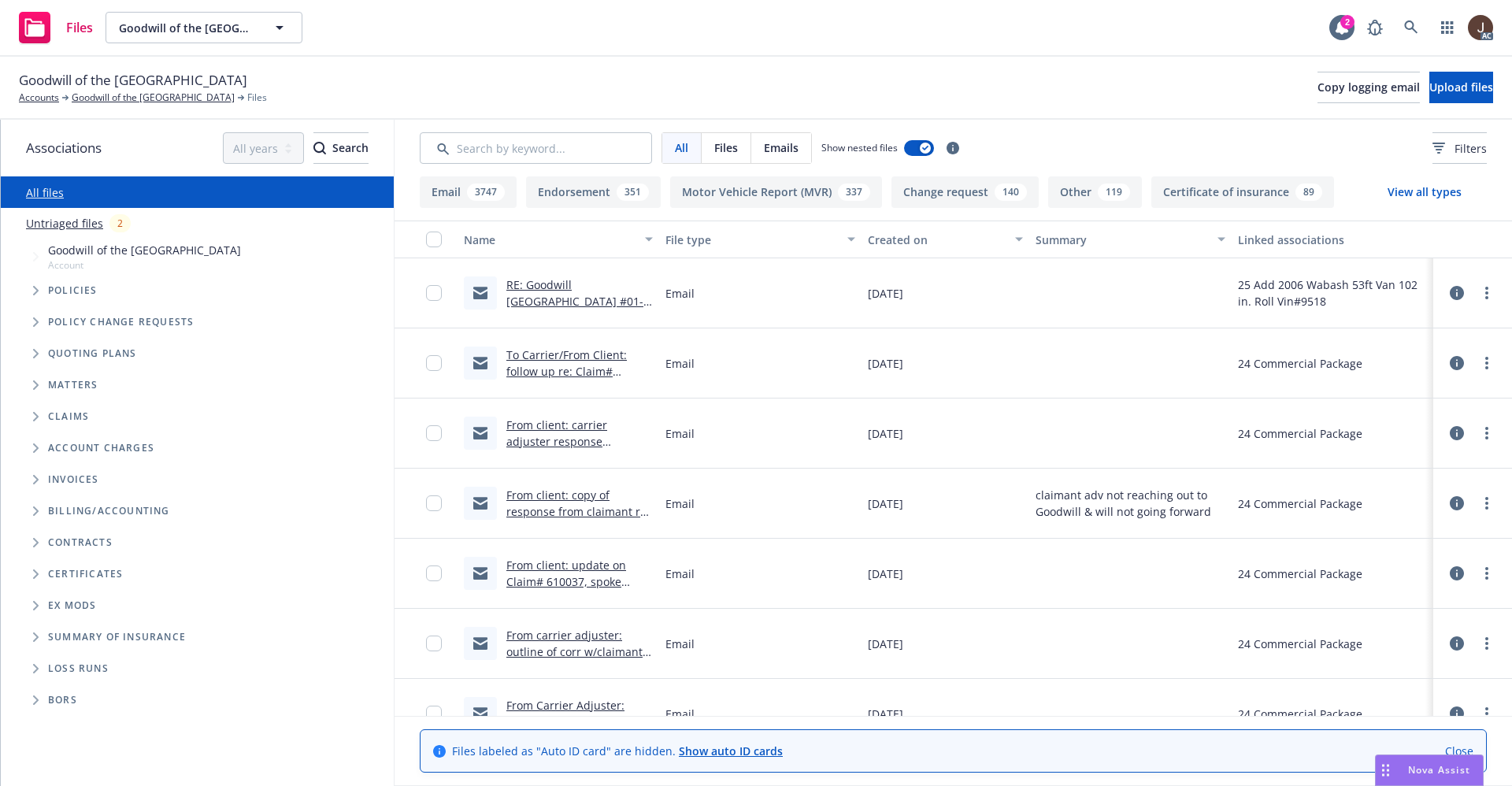
click at [65, 226] on link "Untriaged files" at bounding box center [65, 223] width 77 height 16
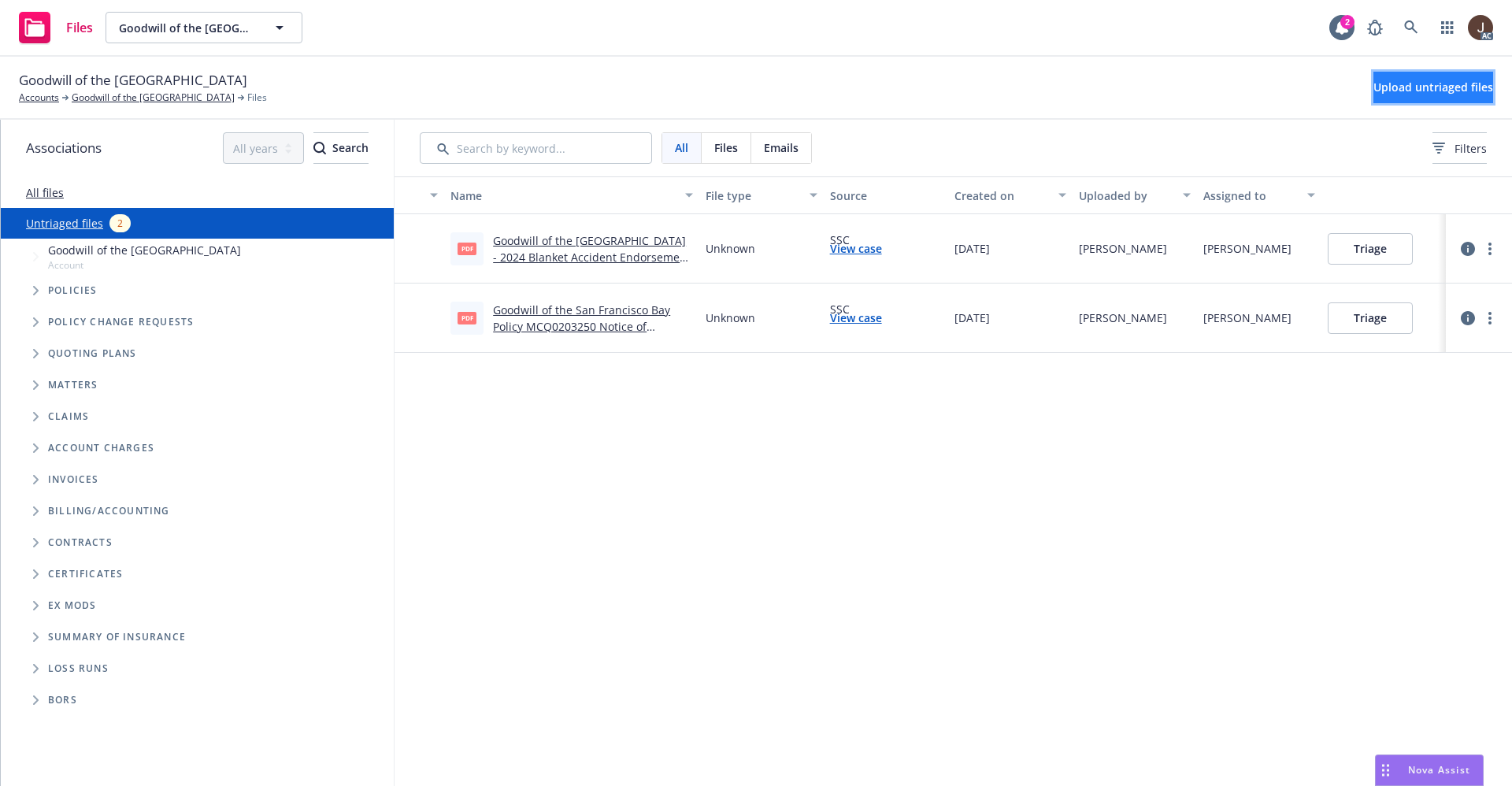
click at [1395, 91] on span "Upload untriaged files" at bounding box center [1432, 87] width 119 height 15
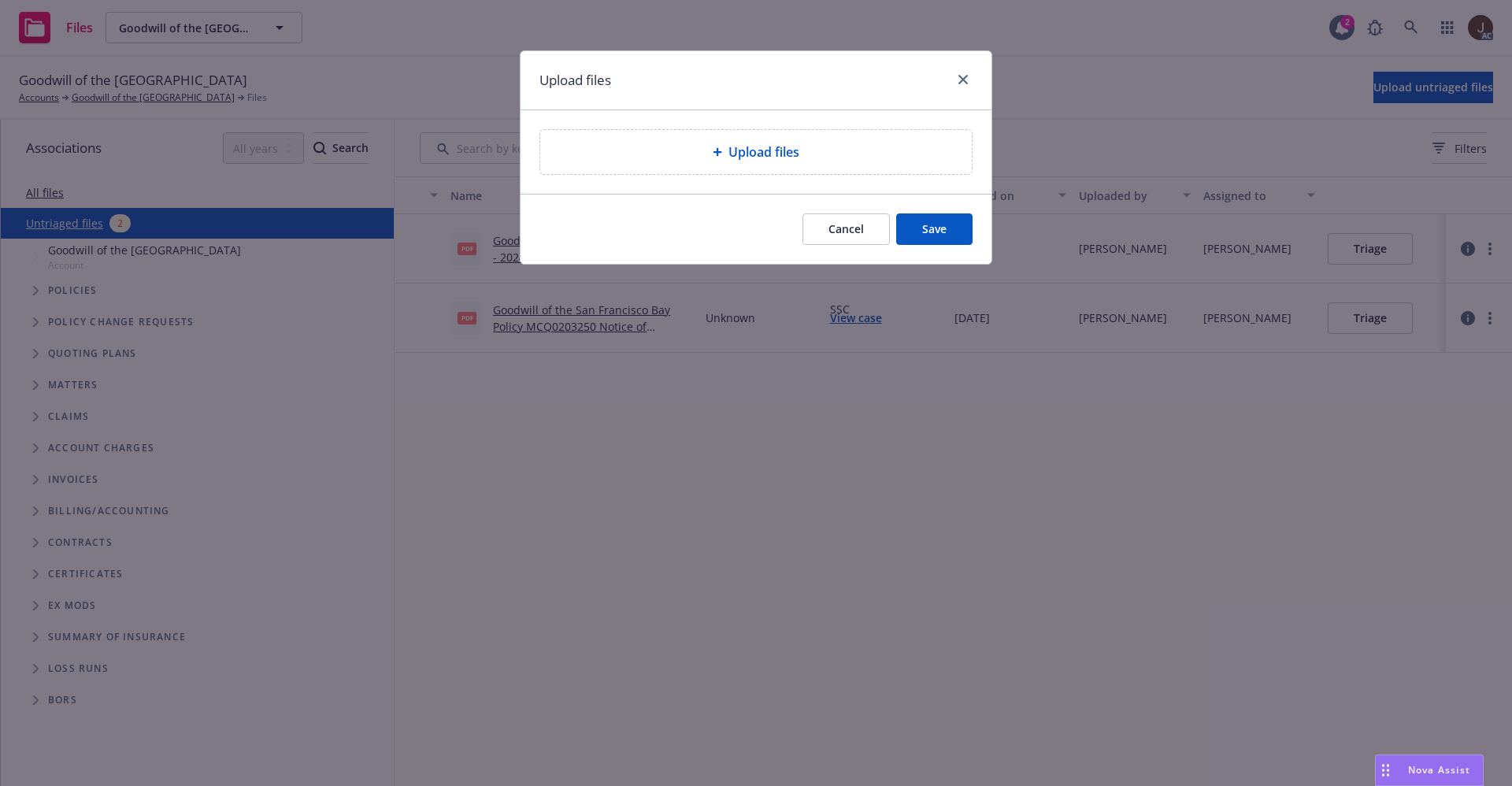
click at [769, 158] on span "Upload files" at bounding box center [763, 152] width 71 height 19
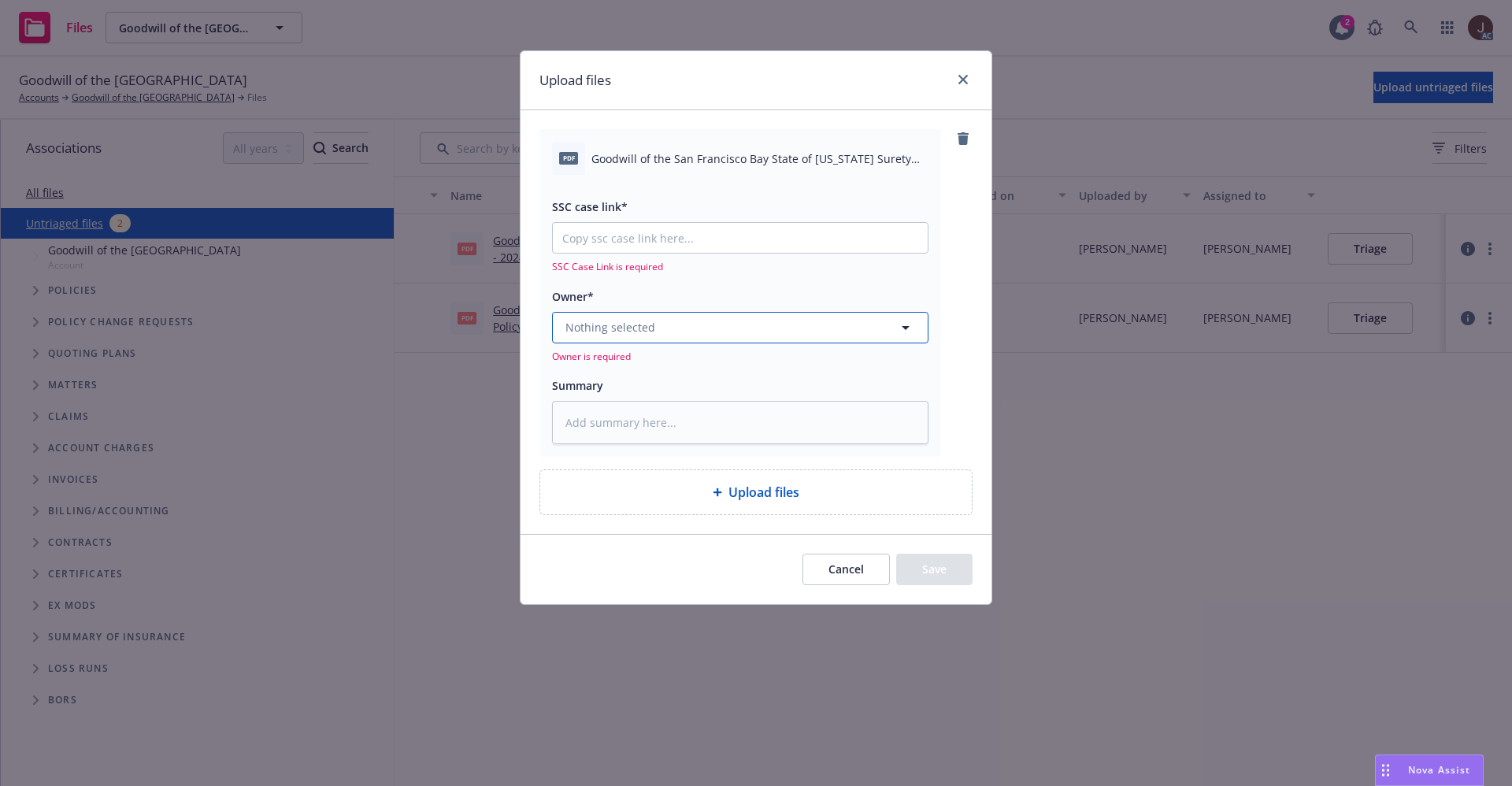
click at [650, 332] on span "Nothing selected" at bounding box center [610, 328] width 90 height 16
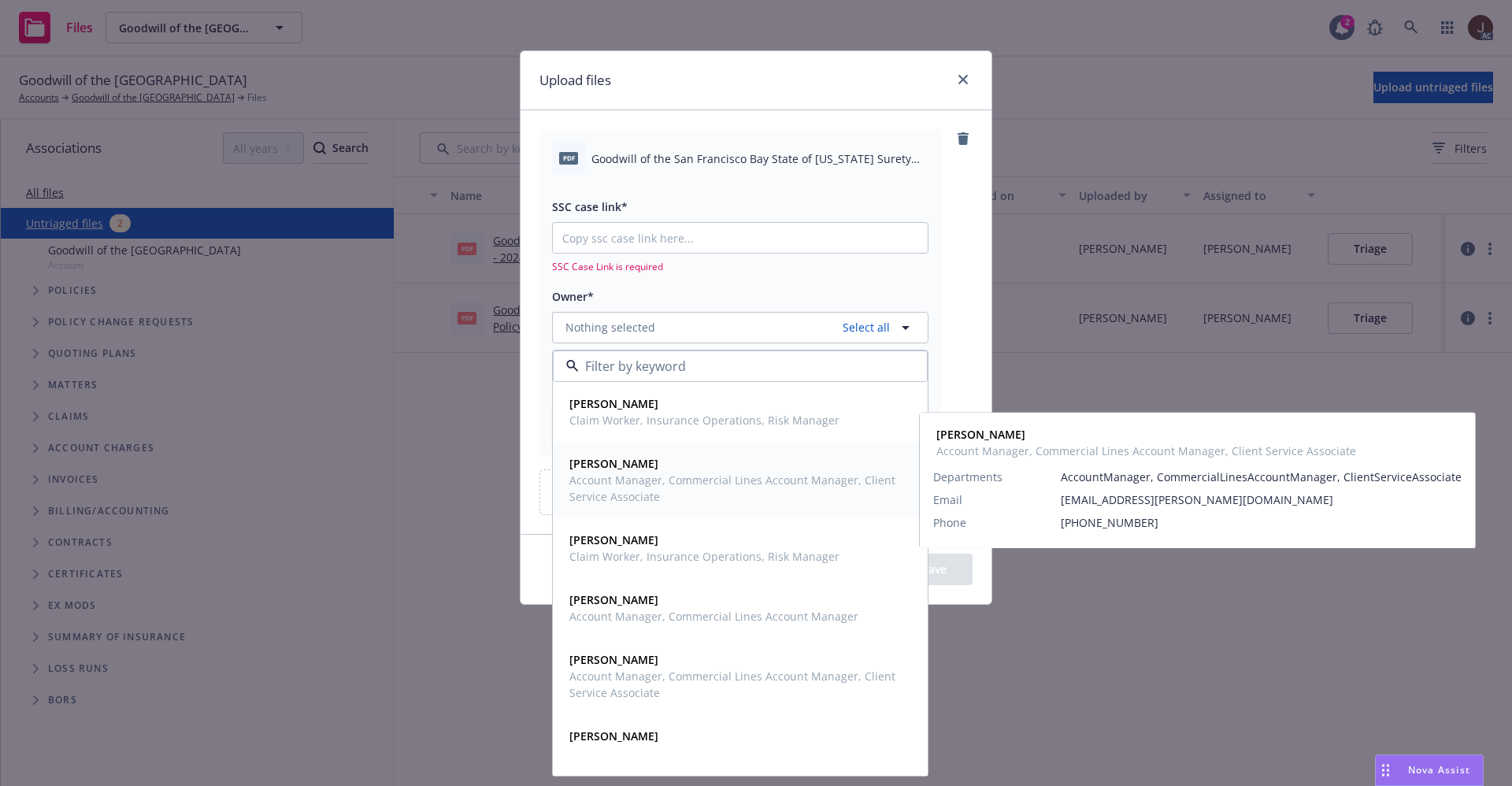
click at [638, 464] on strong "[PERSON_NAME]" at bounding box center [613, 463] width 89 height 15
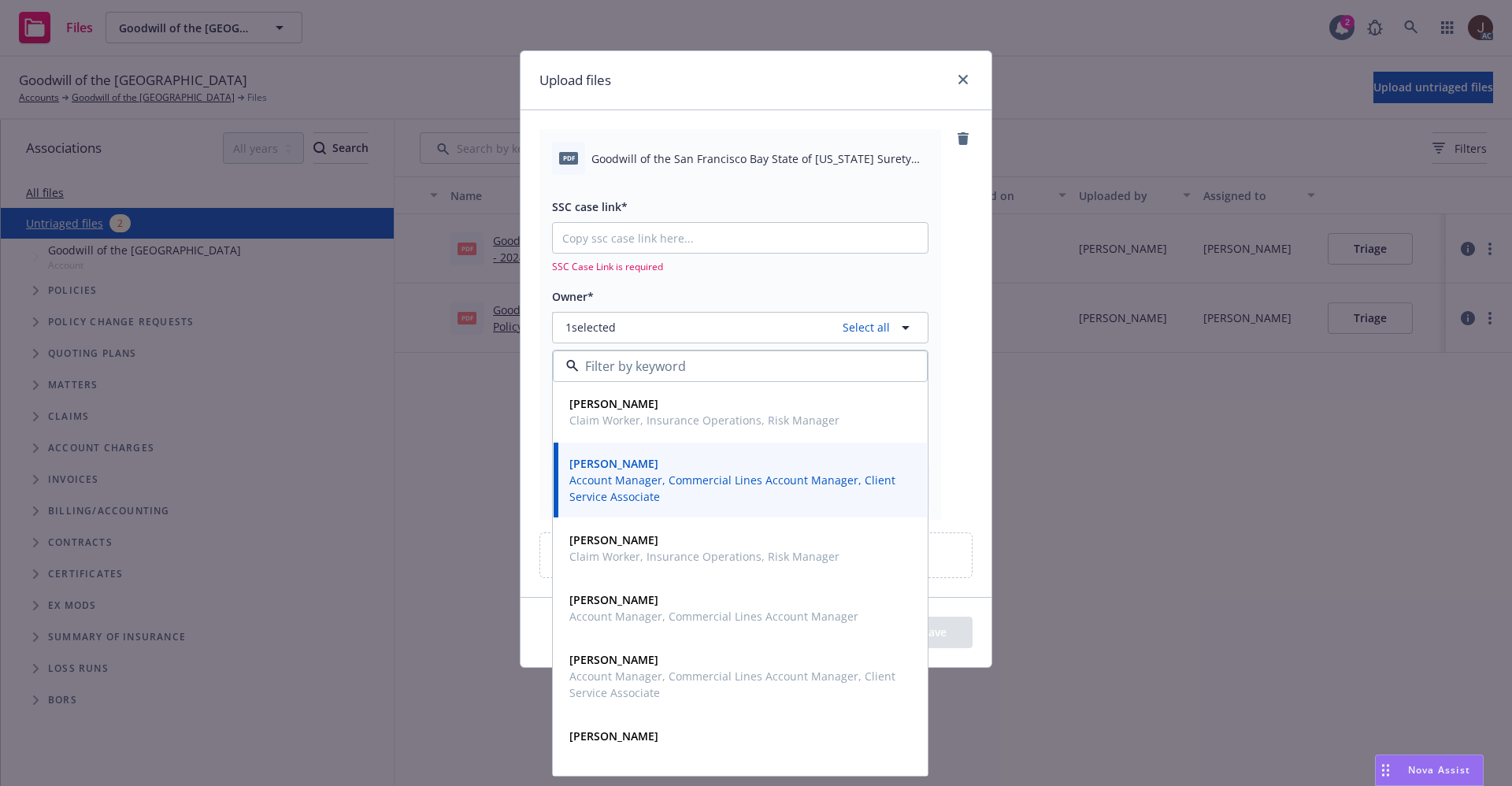
click at [944, 295] on div "pdf Goodwill of the San Francisco Bay State of California Surety Bond.pdf SSC c…" at bounding box center [755, 324] width 433 height 390
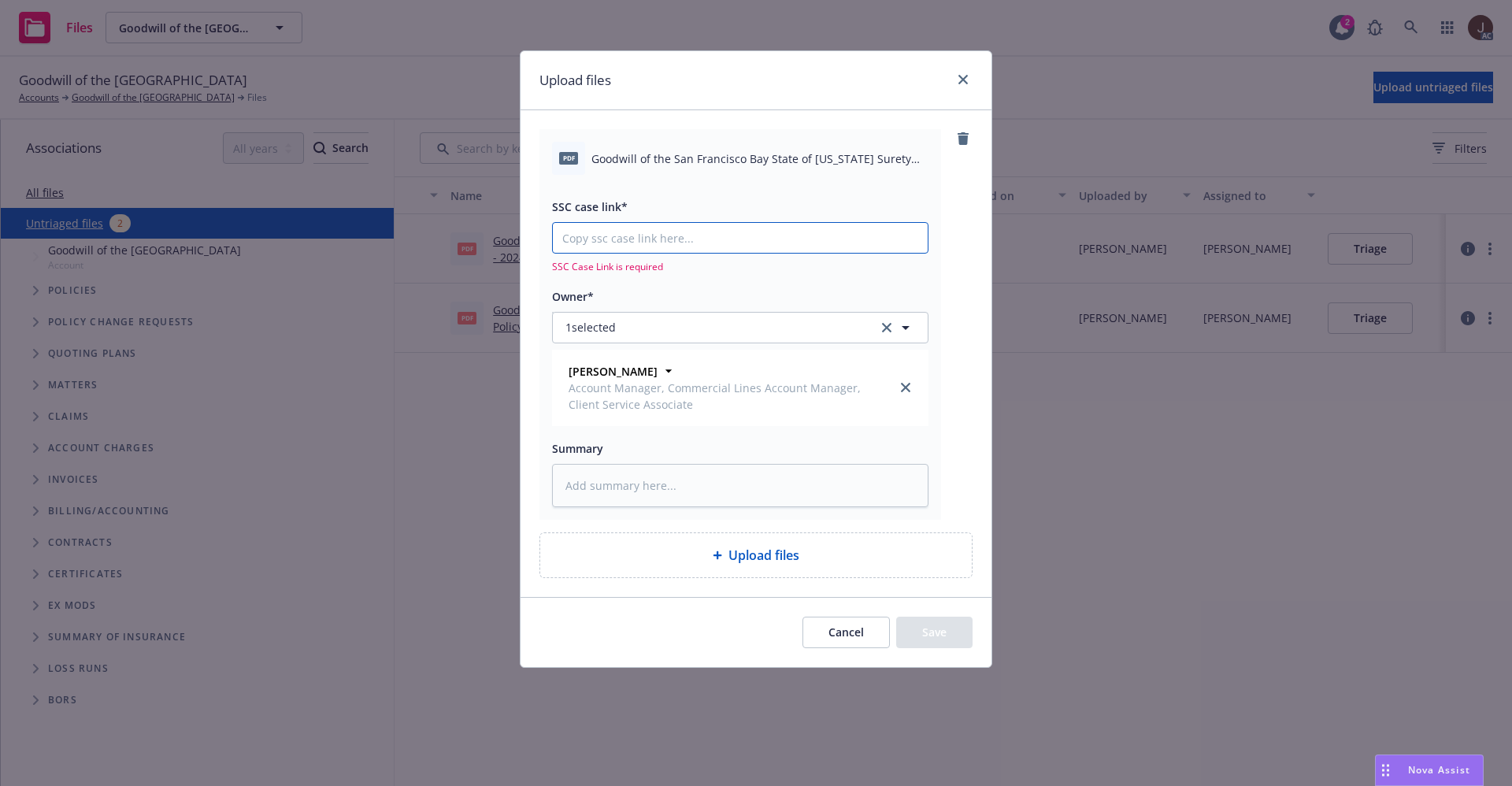
click at [653, 228] on input "SSC case link*" at bounding box center [740, 237] width 375 height 30
paste input "https://newfront-ssc.lightning.force.com/lightning/r/Case/500Vz00000R1OIbIAN/vi…"
type textarea "x"
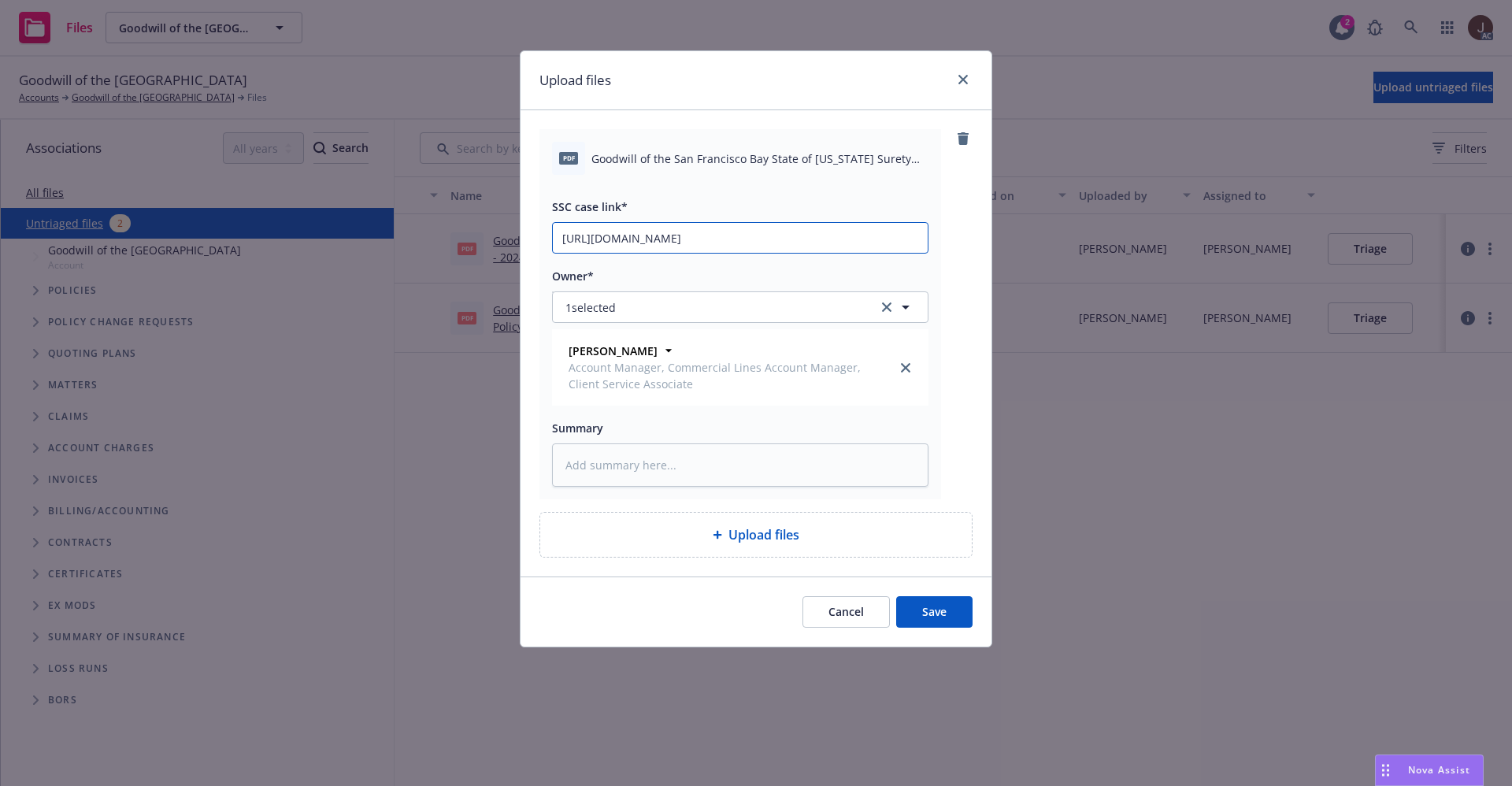
scroll to position [0, 79]
type input "https://newfront-ssc.lightning.force.com/lightning/r/Case/500Vz00000R1OIbIAN/vi…"
click at [957, 217] on div "pdf Goodwill of the San Francisco Bay State of California Surety Bond.pdf SSC c…" at bounding box center [755, 314] width 433 height 371
click at [631, 463] on textarea at bounding box center [740, 465] width 377 height 43
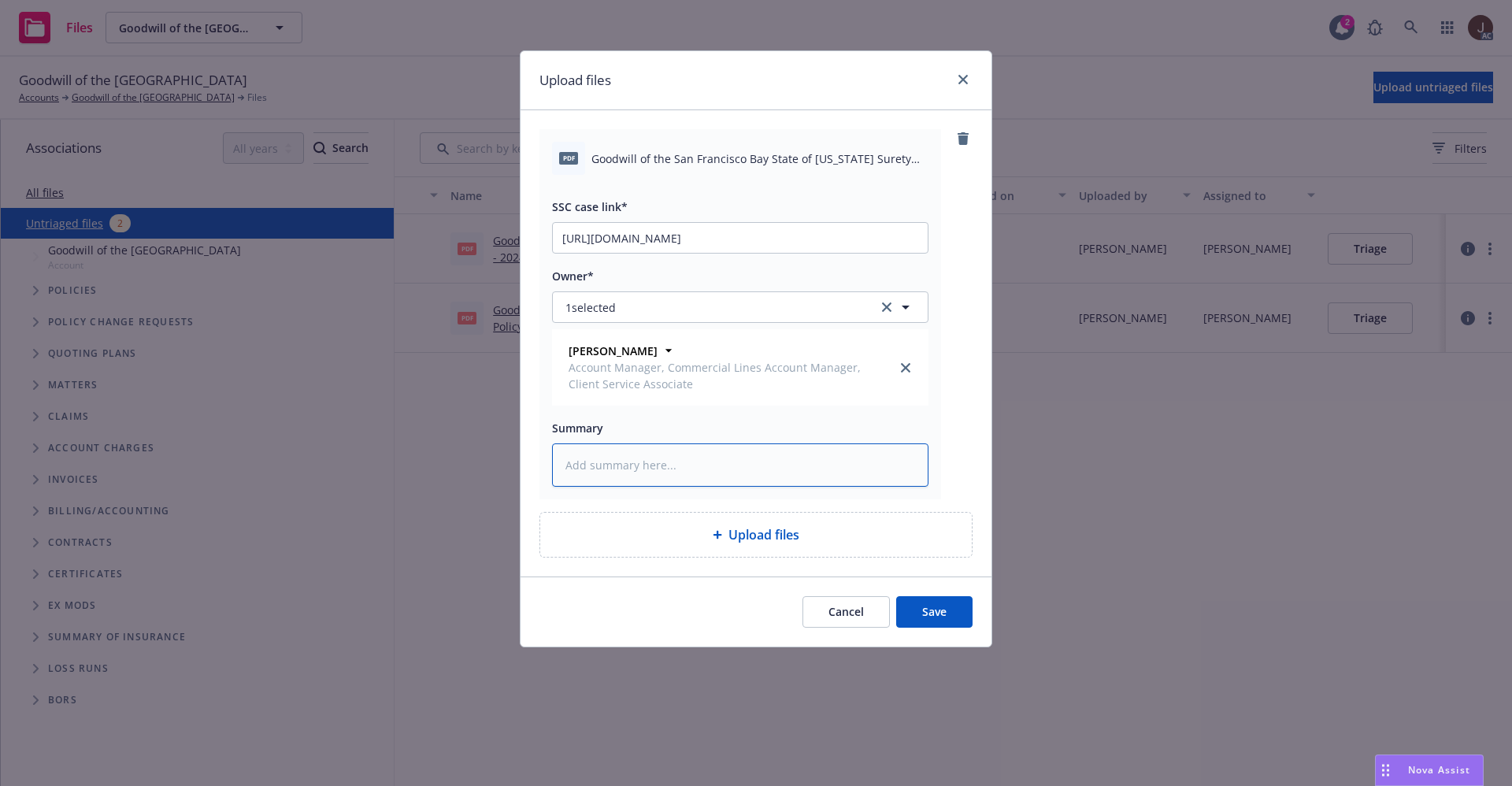
paste textarea "Goodwill of the San Francisco Bay State of California Surety Bond"
type textarea "x"
type textarea "Goodwill of the San Francisco Bay State of California Surety Bond"
click at [978, 432] on div "pdf Goodwill of the San Francisco Bay State of California Surety Bond.pdf SSC c…" at bounding box center [755, 344] width 471 height 467
click at [929, 610] on button "Save" at bounding box center [934, 612] width 76 height 31
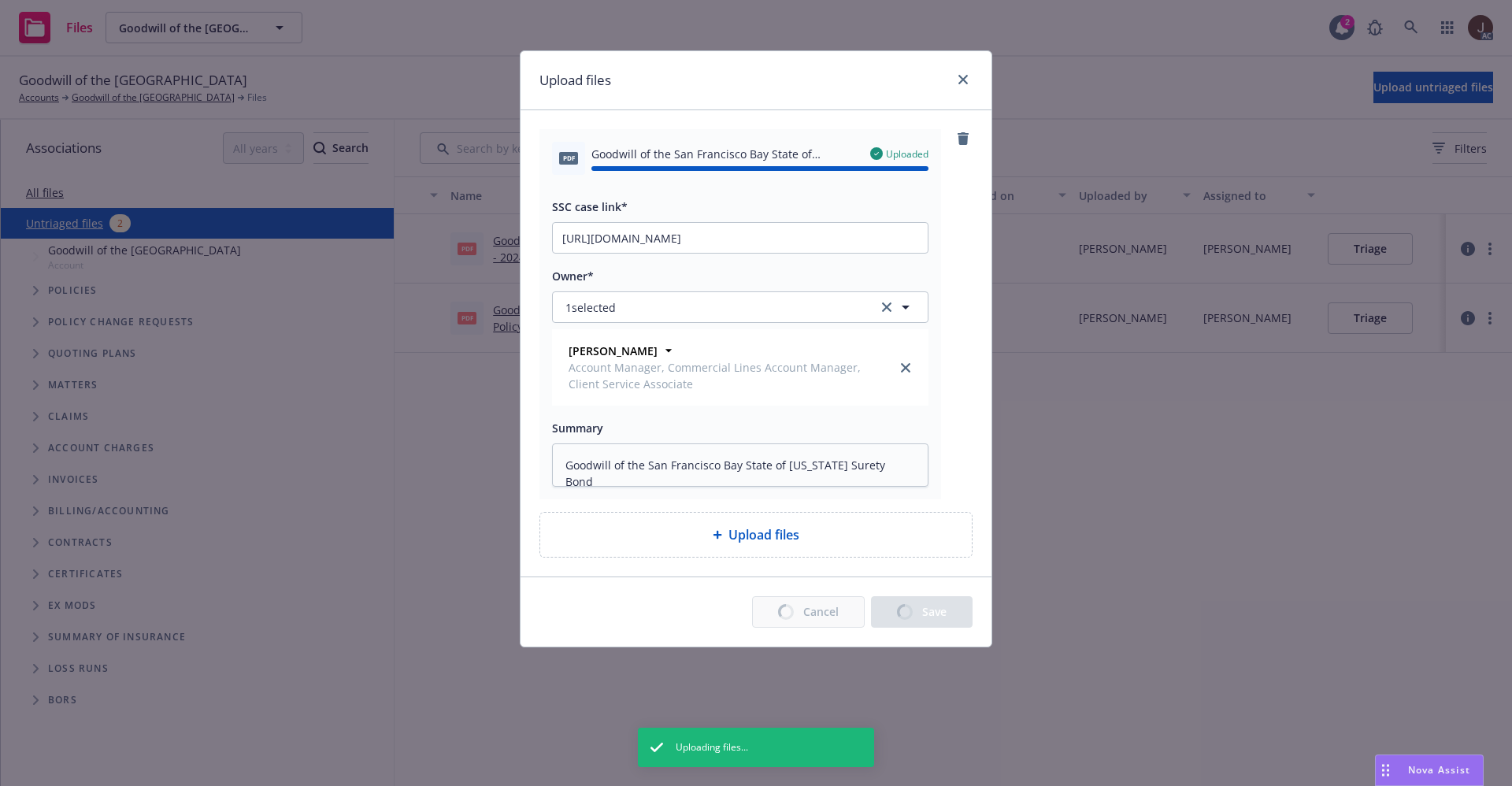
type textarea "x"
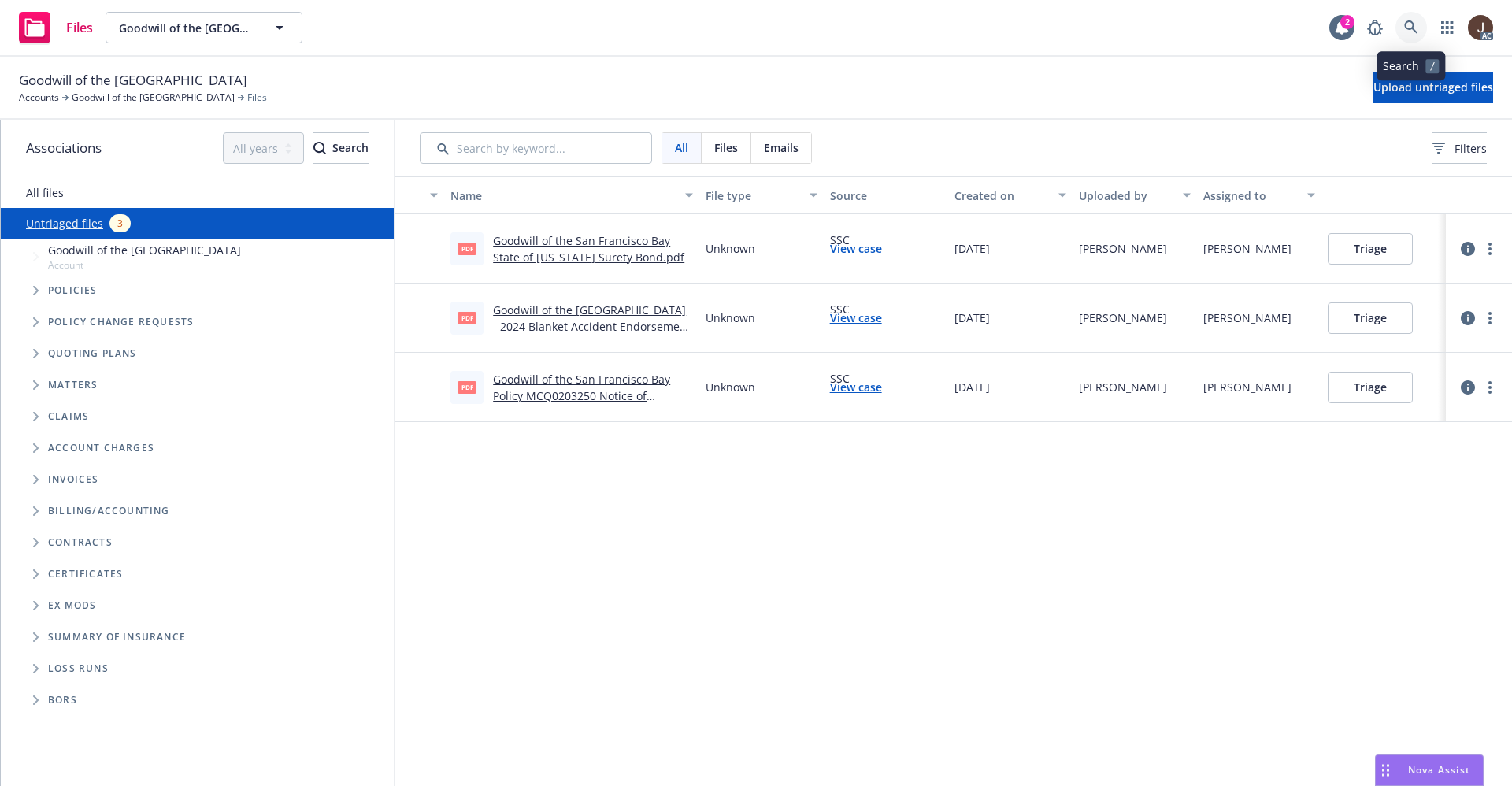
click at [1407, 27] on icon at bounding box center [1411, 28] width 14 height 14
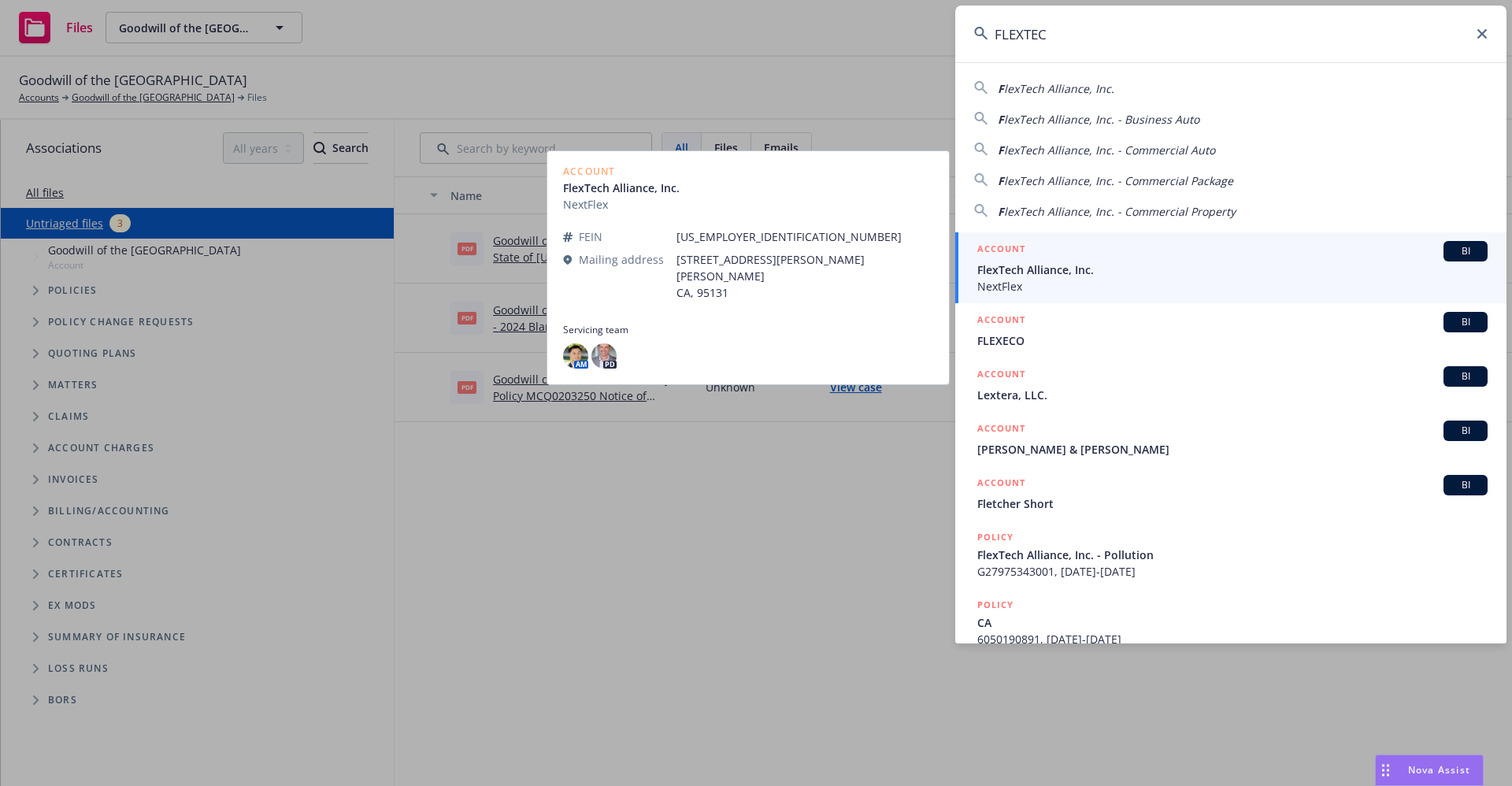
type input "FLEXTEC"
click at [1065, 280] on span "NextFlex" at bounding box center [1232, 286] width 510 height 16
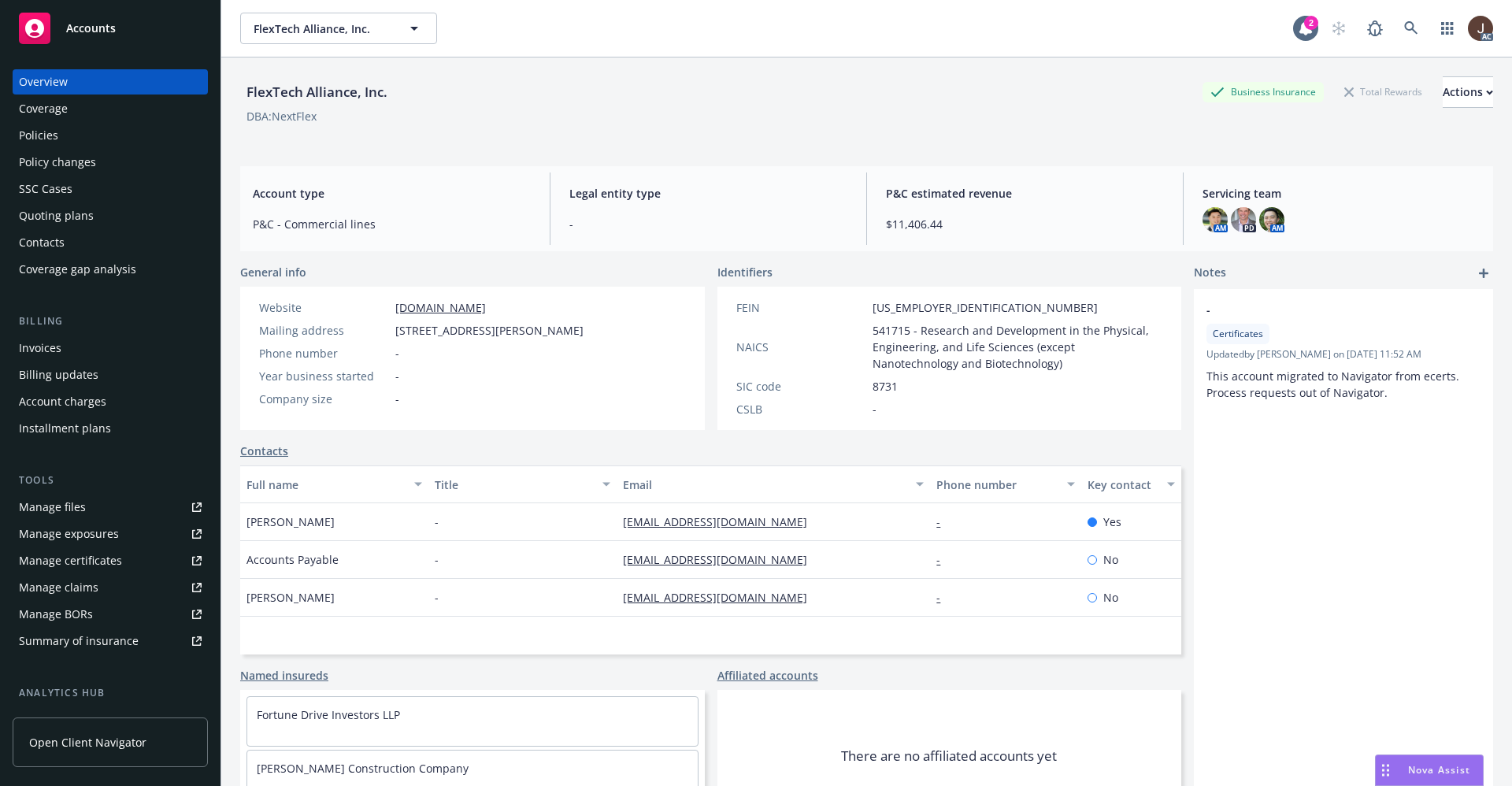
click at [33, 139] on div "Policies" at bounding box center [39, 135] width 39 height 25
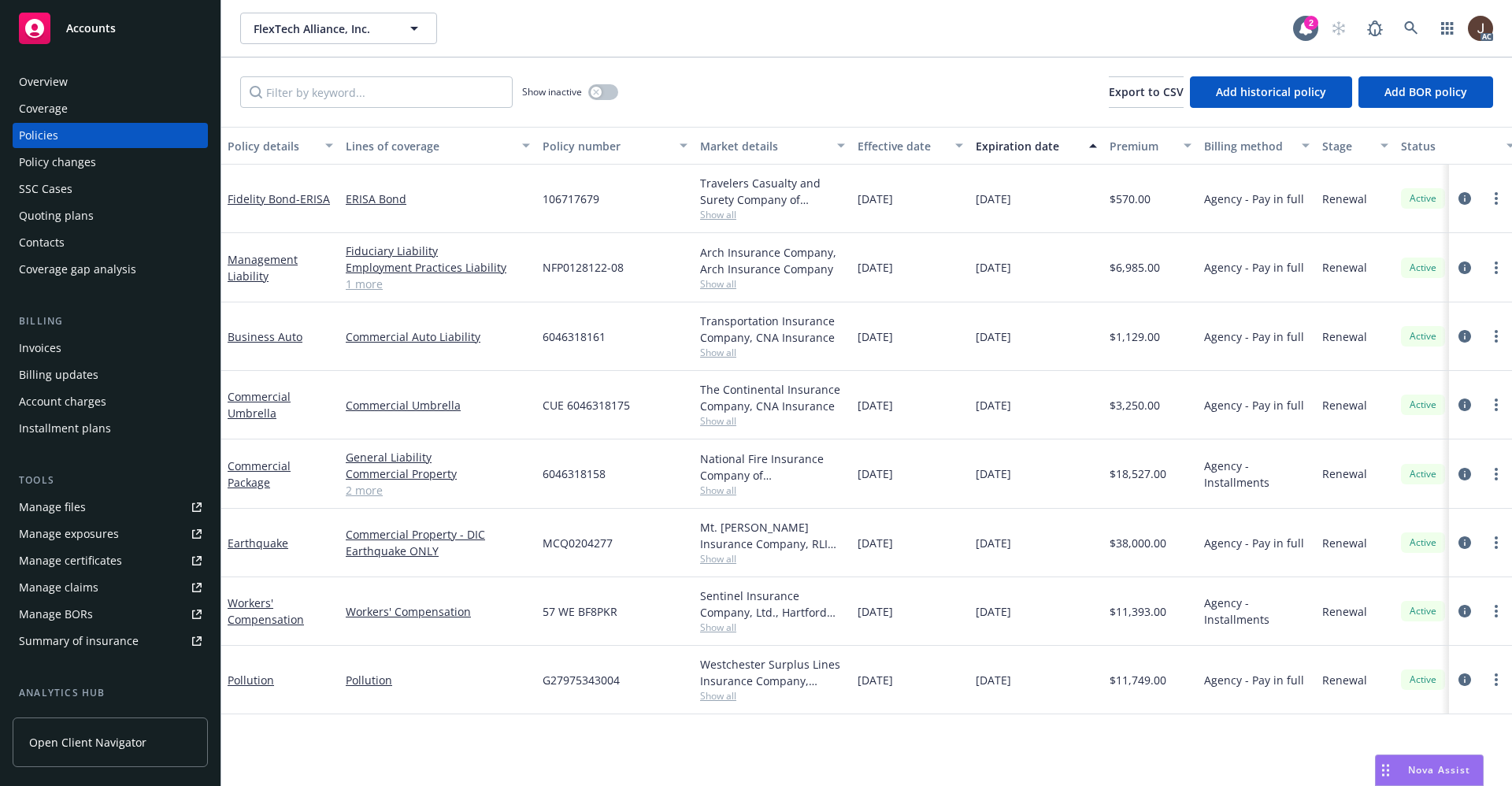
click at [56, 505] on div "Manage files" at bounding box center [52, 507] width 67 height 25
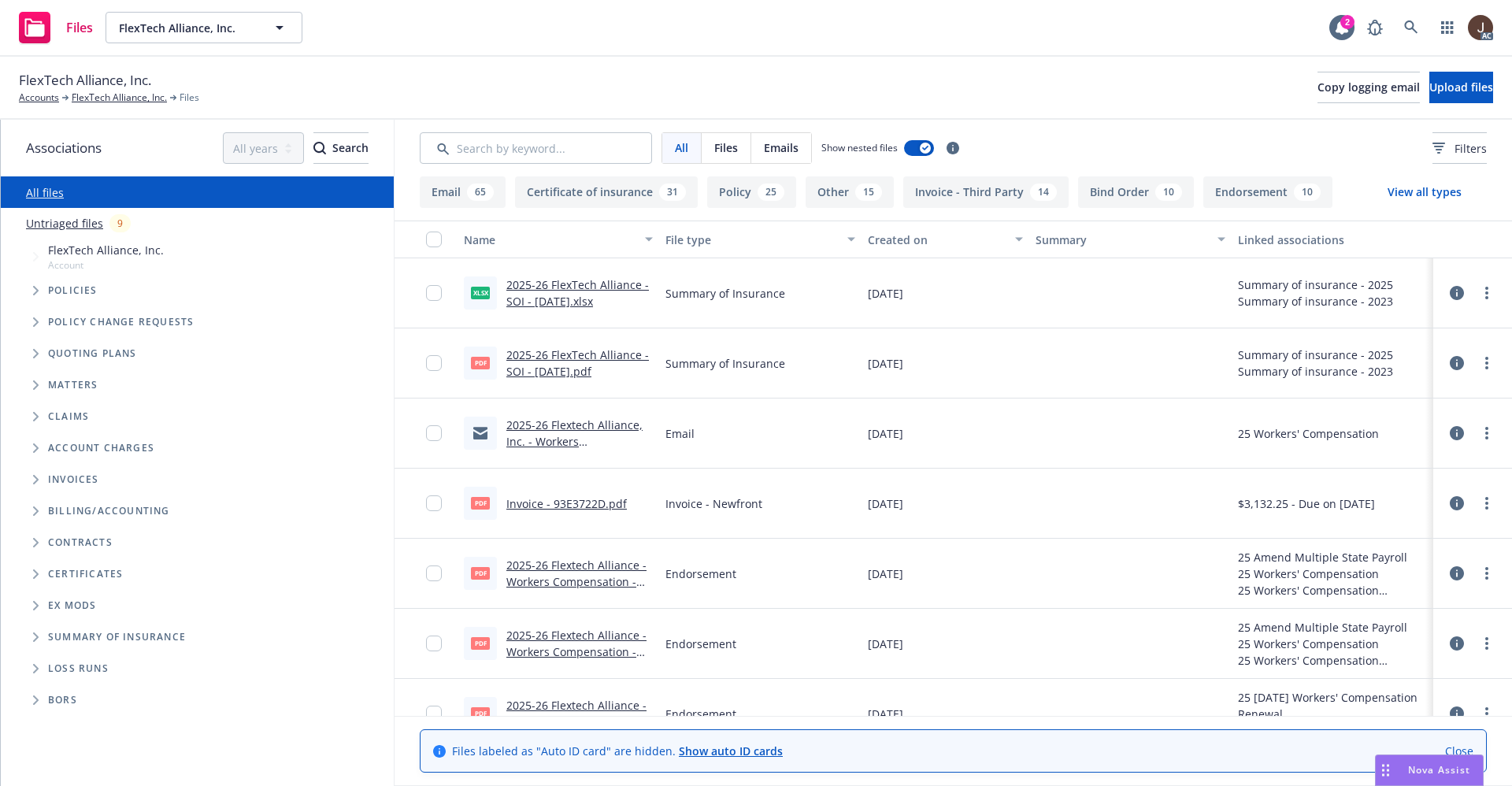
click at [70, 228] on link "Untriaged files" at bounding box center [65, 223] width 77 height 16
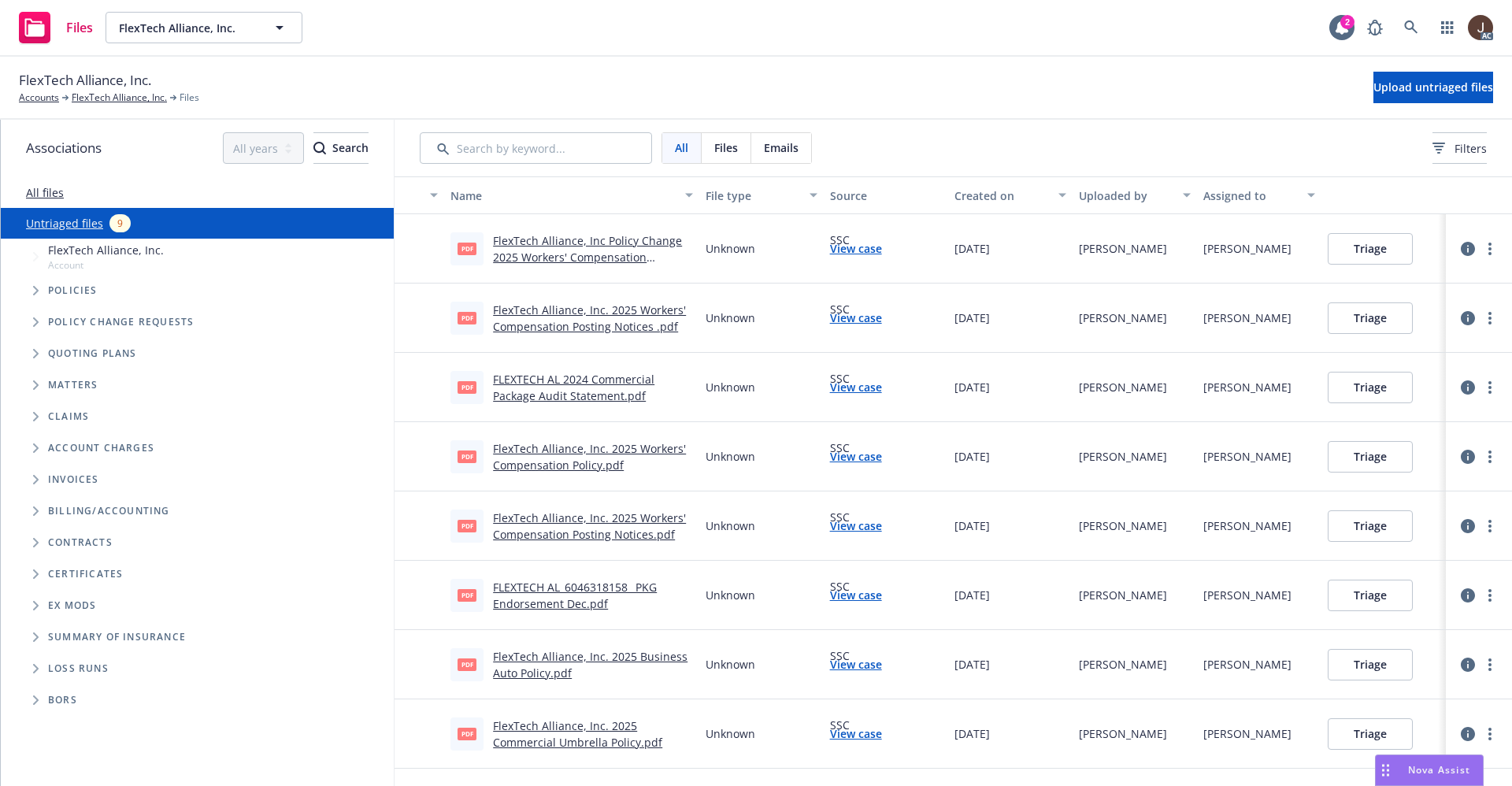
click at [595, 384] on link "FLEXTECH AL 2024 Commercial Package Audit Statement.pdf" at bounding box center [574, 387] width 161 height 31
click at [848, 390] on link "View case" at bounding box center [856, 387] width 52 height 16
